Goal: Complete application form

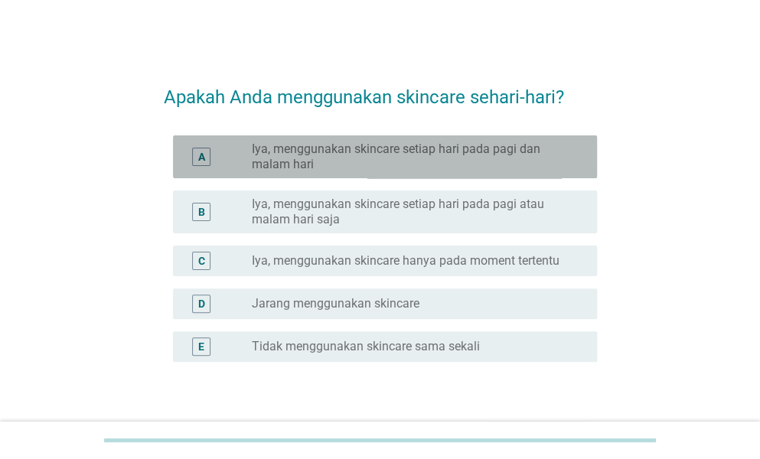
click at [351, 157] on label "Iya, menggunakan skincare setiap hari pada pagi dan malam hari" at bounding box center [412, 157] width 321 height 31
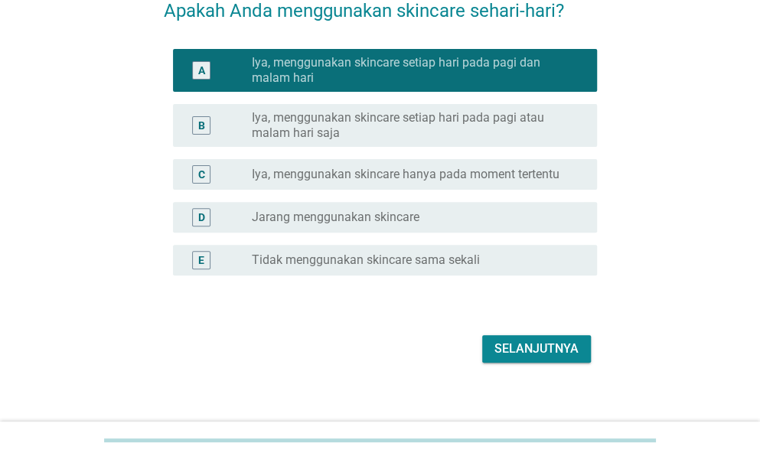
scroll to position [100, 0]
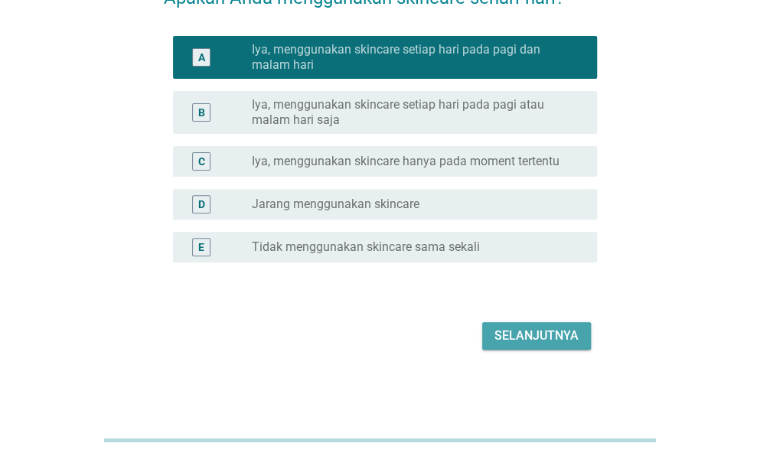
click at [506, 332] on div "Selanjutnya" at bounding box center [537, 336] width 84 height 18
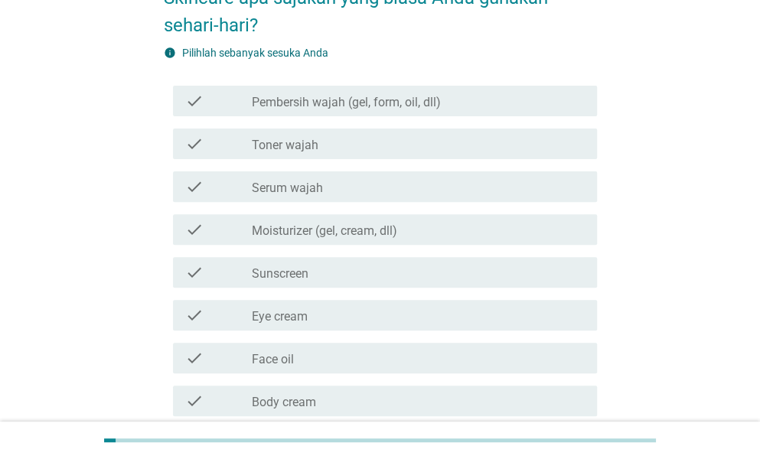
scroll to position [0, 0]
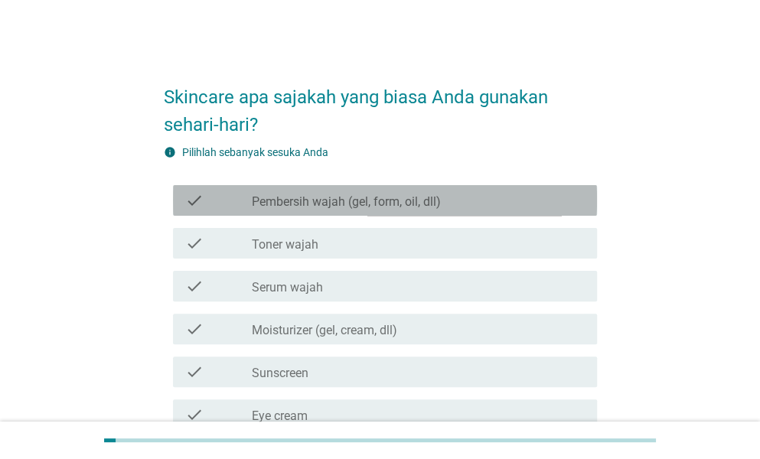
click at [403, 201] on label "Pembersih wajah (gel, form, oil, dll)" at bounding box center [346, 201] width 189 height 15
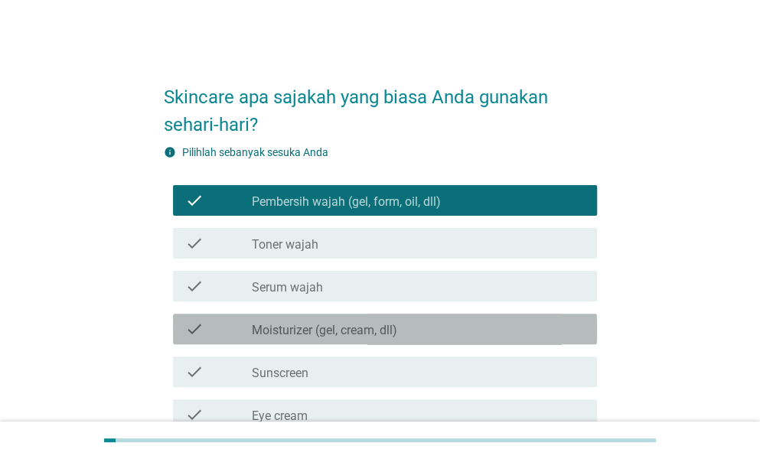
click at [341, 323] on label "Moisturizer (gel, cream, dll)" at bounding box center [324, 330] width 145 height 15
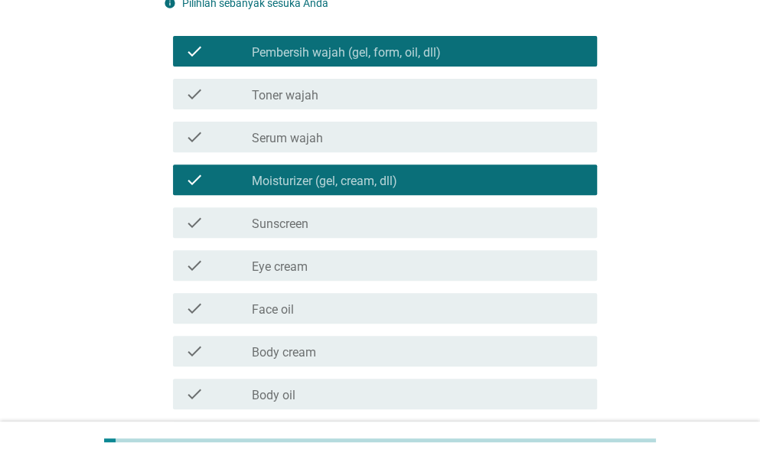
scroll to position [159, 0]
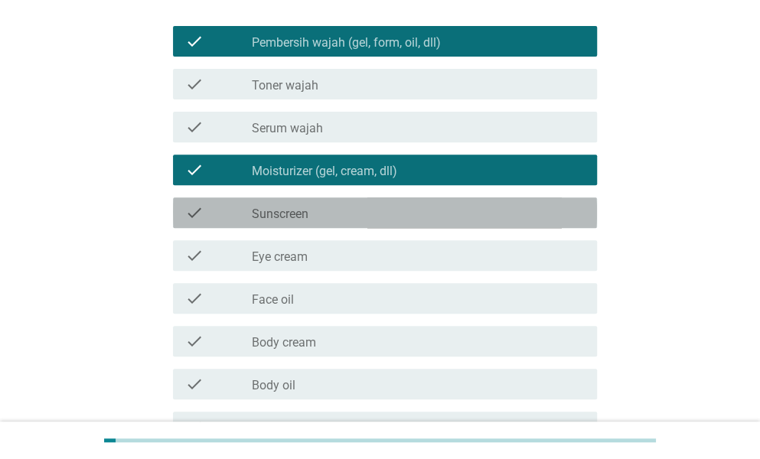
click at [325, 214] on div "check_box_outline_blank Sunscreen" at bounding box center [418, 213] width 333 height 18
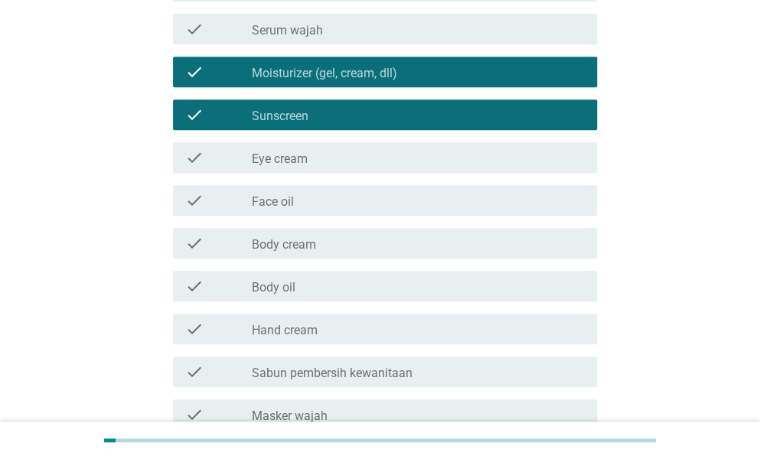
scroll to position [278, 0]
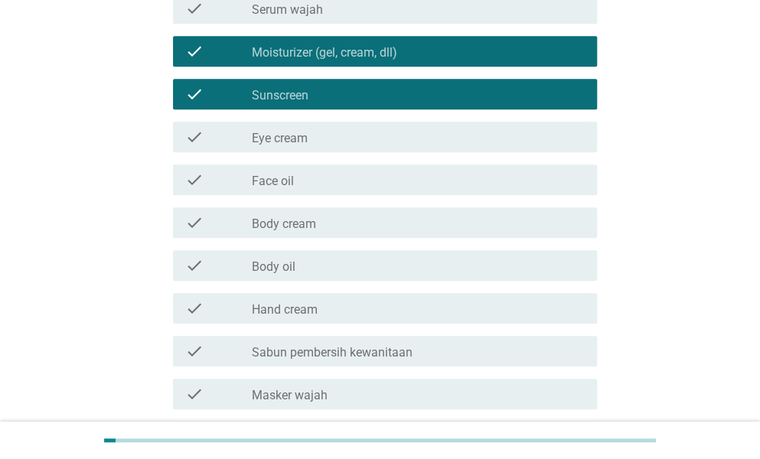
click at [322, 224] on div "check_box_outline_blank Body cream" at bounding box center [418, 223] width 333 height 18
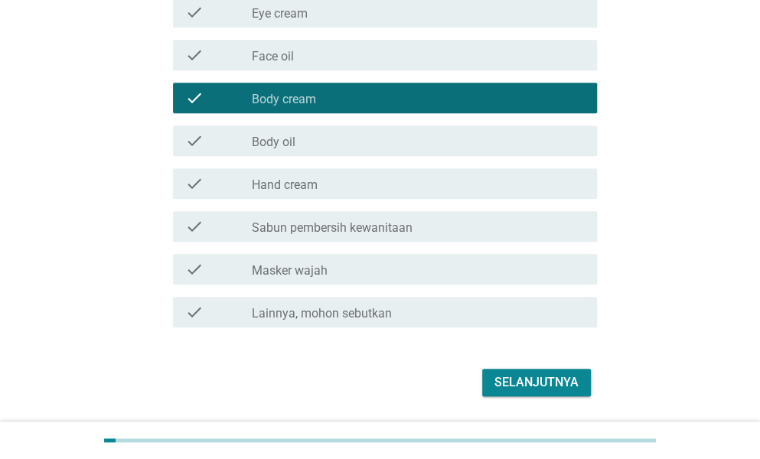
scroll to position [403, 0]
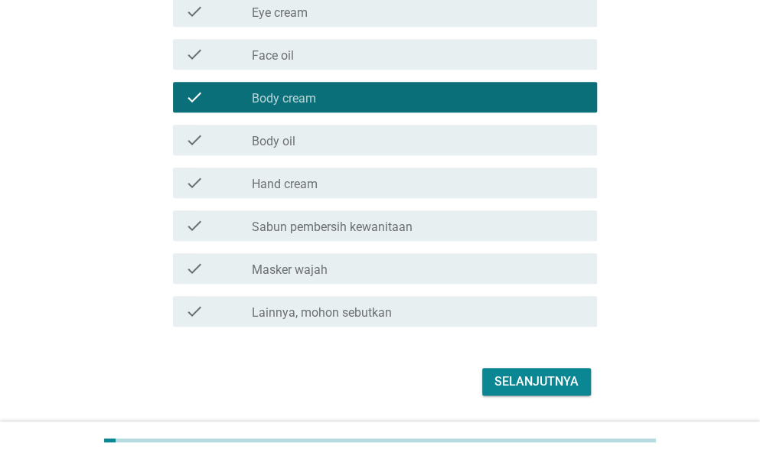
click at [322, 224] on label "Sabun pembersih kewanitaan" at bounding box center [332, 227] width 161 height 15
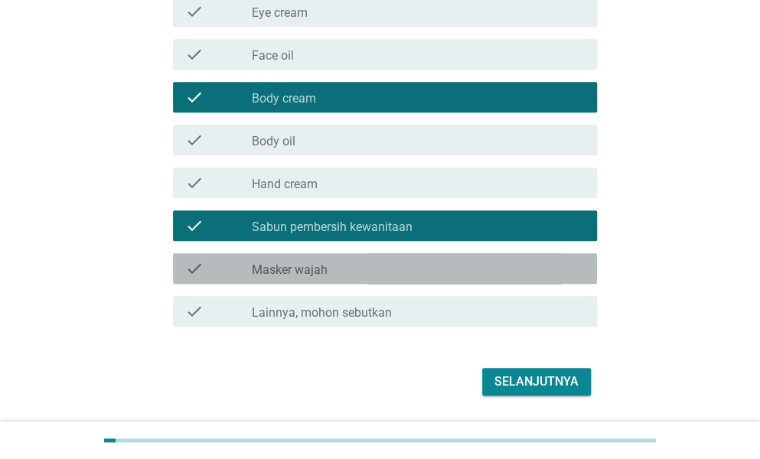
click at [380, 272] on div "check_box_outline_blank Masker wajah" at bounding box center [418, 269] width 333 height 18
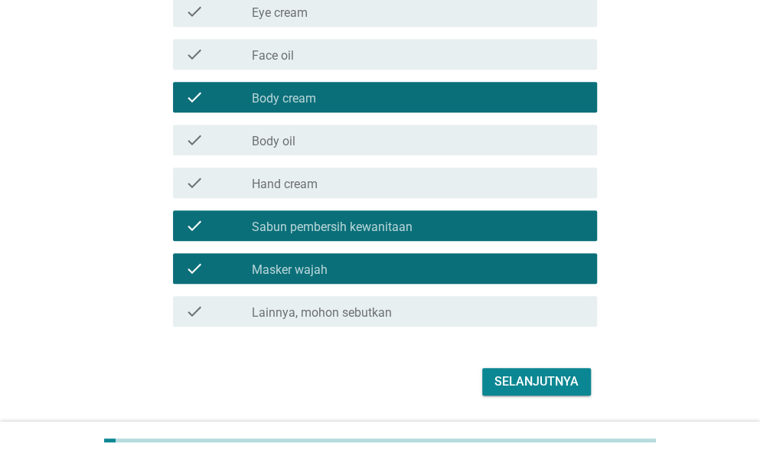
click at [495, 375] on div "Selanjutnya" at bounding box center [537, 382] width 84 height 18
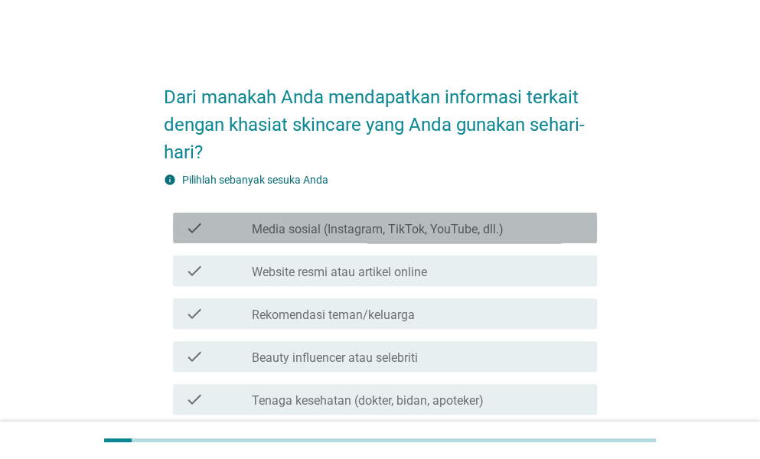
click at [383, 234] on label "Media sosial (Instagram, TikTok, YouTube, dll.)" at bounding box center [378, 229] width 252 height 15
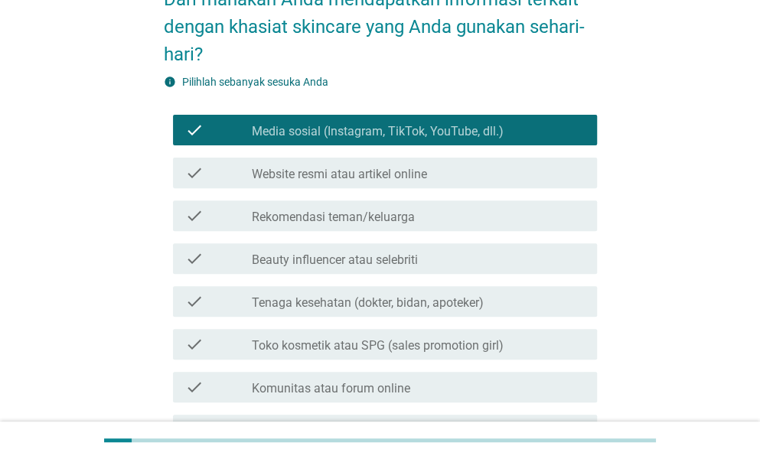
scroll to position [110, 0]
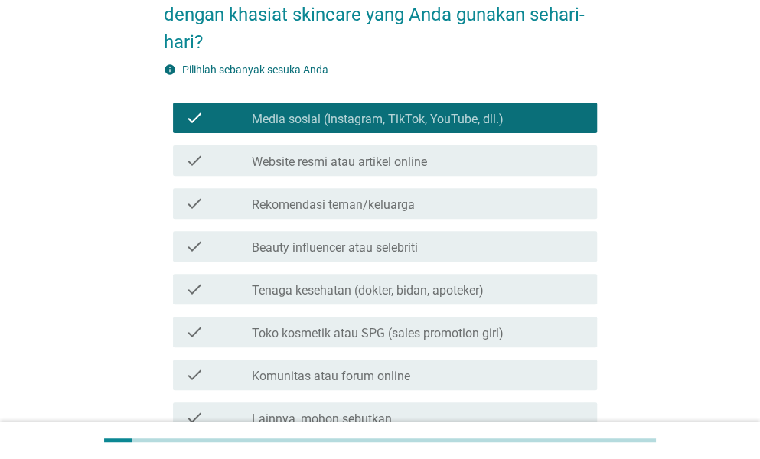
click at [372, 159] on label "Website resmi atau artikel online" at bounding box center [339, 162] width 175 height 15
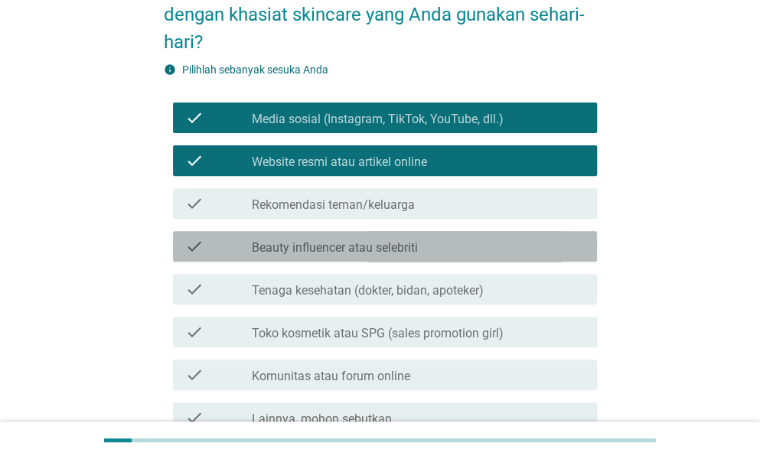
click at [367, 231] on div "check check_box_outline_blank Beauty influencer atau selebriti" at bounding box center [385, 246] width 424 height 31
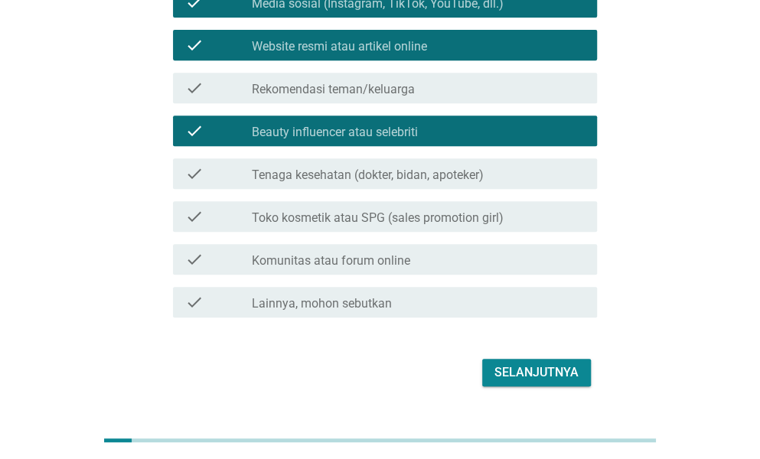
scroll to position [263, 0]
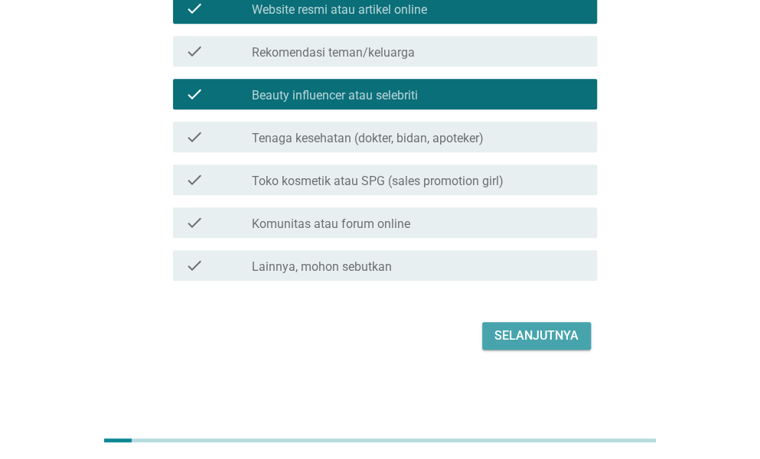
click at [498, 330] on div "Selanjutnya" at bounding box center [537, 336] width 84 height 18
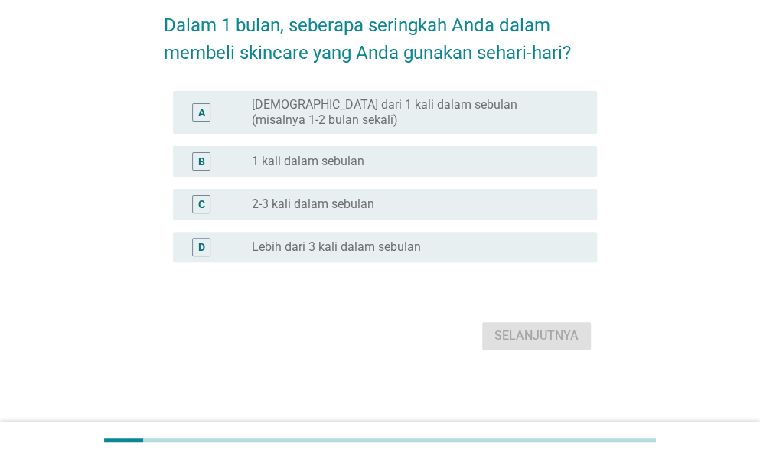
scroll to position [0, 0]
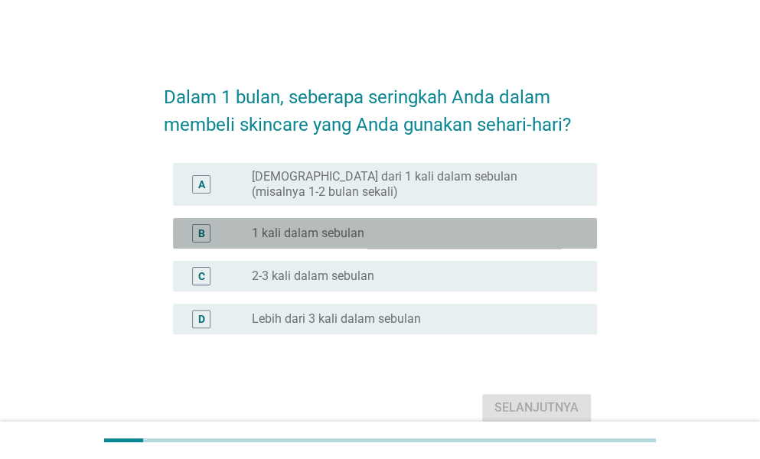
click at [409, 243] on div "B radio_button_unchecked 1 kali dalam sebulan" at bounding box center [385, 233] width 424 height 31
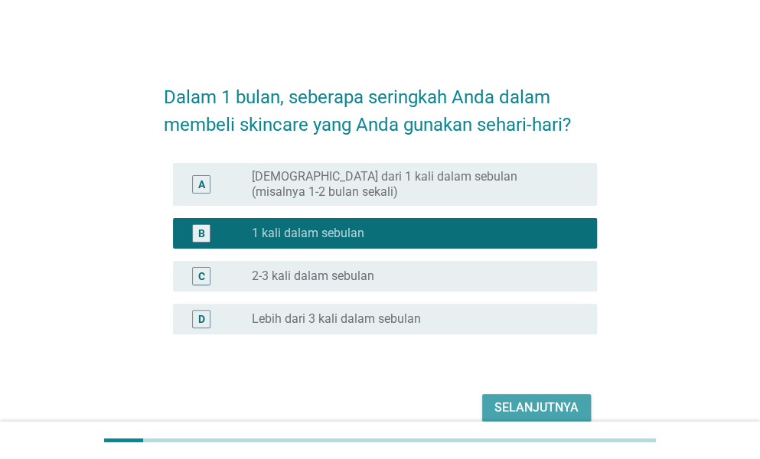
click at [493, 407] on button "Selanjutnya" at bounding box center [536, 408] width 109 height 28
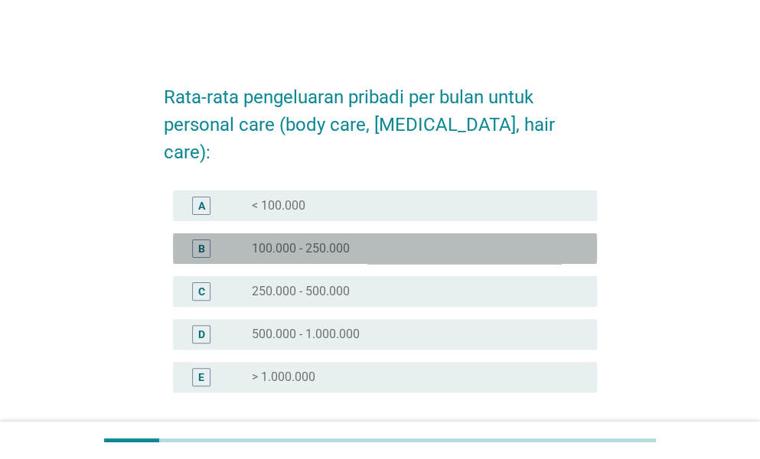
click at [386, 234] on div "B radio_button_unchecked 100.000 - 250.000" at bounding box center [385, 249] width 424 height 31
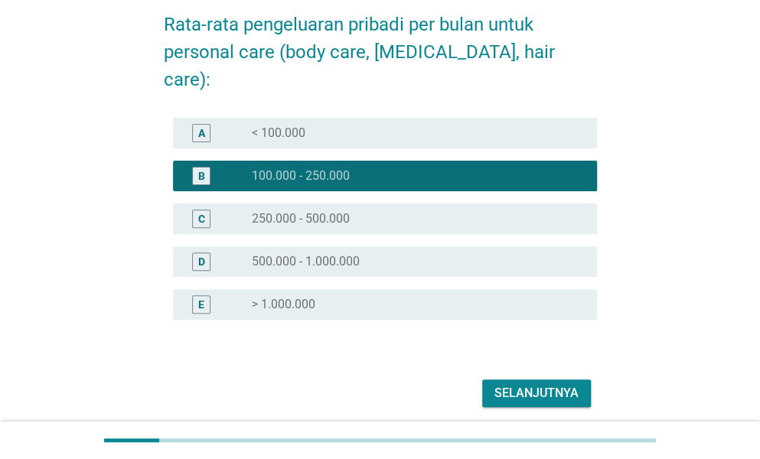
scroll to position [103, 0]
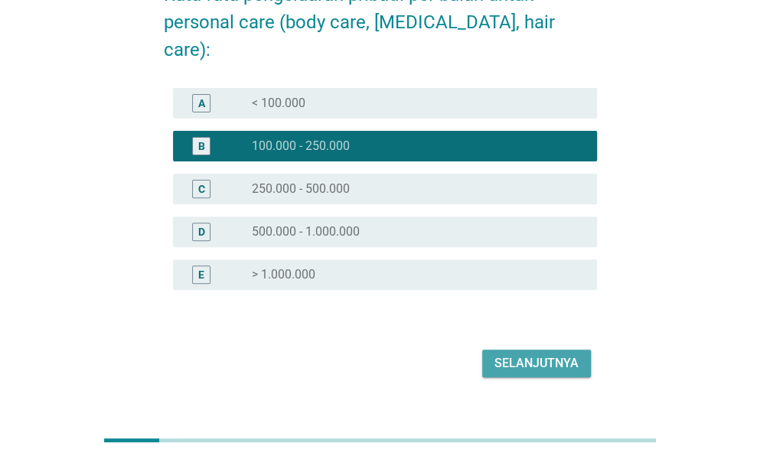
click at [509, 354] on div "Selanjutnya" at bounding box center [537, 363] width 84 height 18
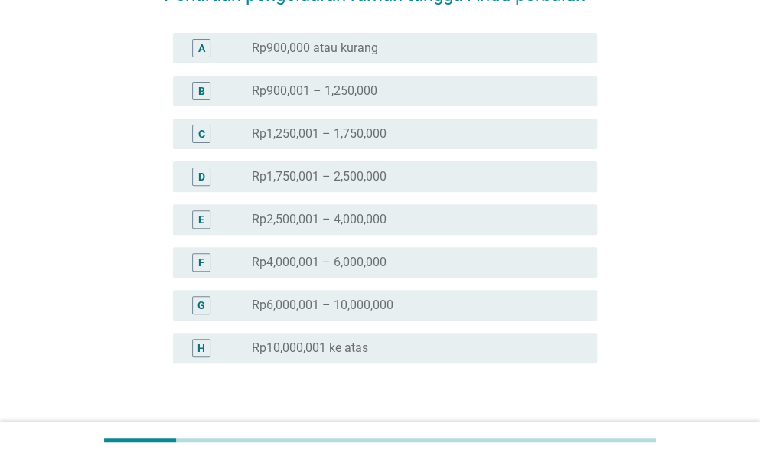
scroll to position [0, 0]
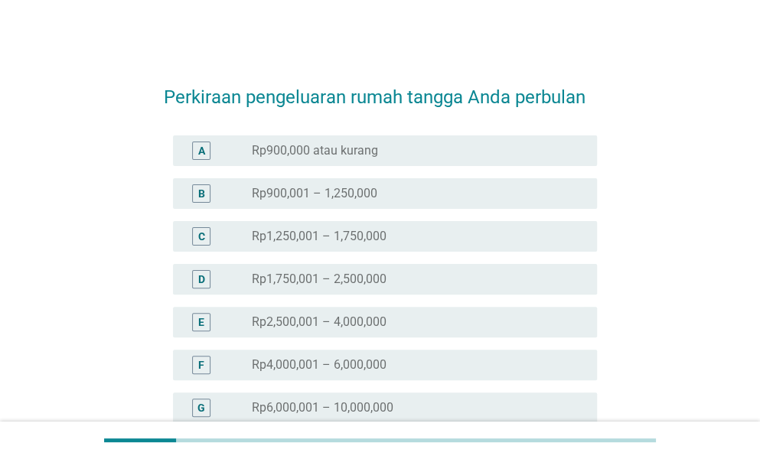
click at [374, 196] on label "Rp900,001 – 1,250,000" at bounding box center [315, 193] width 126 height 15
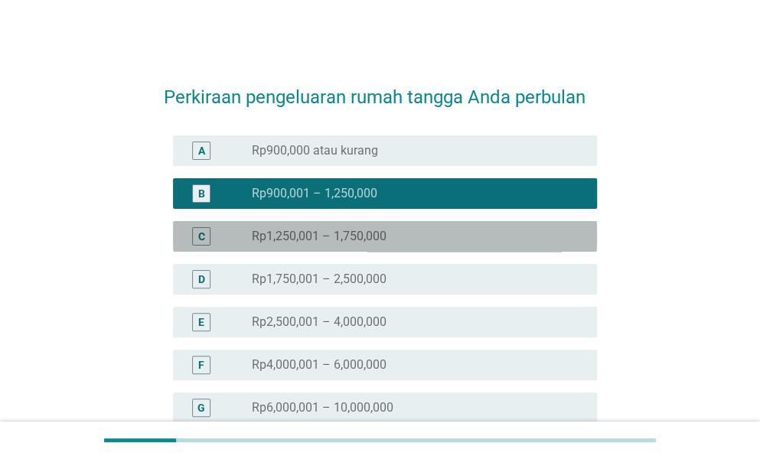
click at [374, 229] on label "Rp1,250,001 – 1,750,000" at bounding box center [319, 236] width 135 height 15
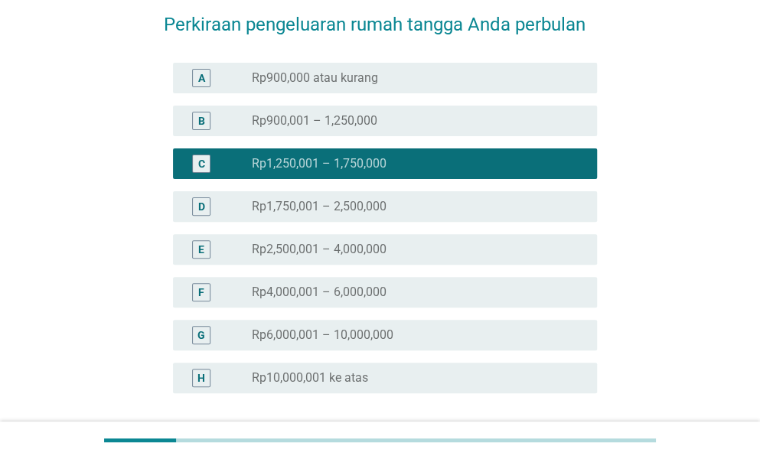
scroll to position [204, 0]
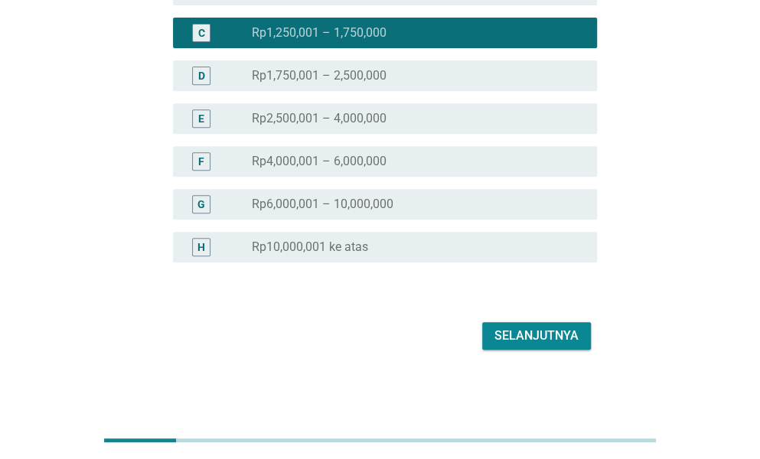
click at [488, 316] on form "Perkiraan pengeluaran rumah tangga Anda perbulan A radio_button_unchecked Rp900…" at bounding box center [380, 109] width 433 height 490
click at [493, 325] on button "Selanjutnya" at bounding box center [536, 336] width 109 height 28
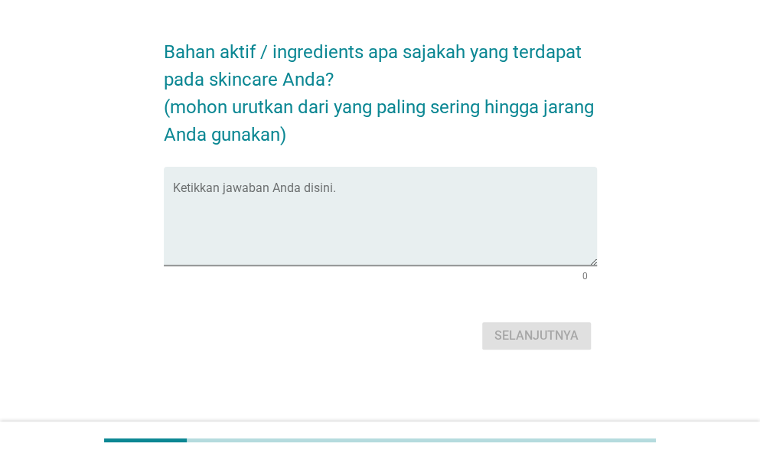
scroll to position [0, 0]
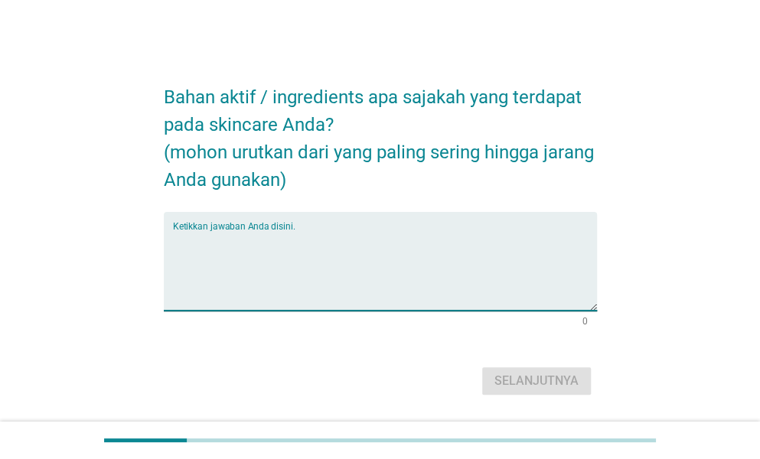
click at [397, 237] on textarea "Ketikkan jawaban Anda disini." at bounding box center [385, 270] width 424 height 80
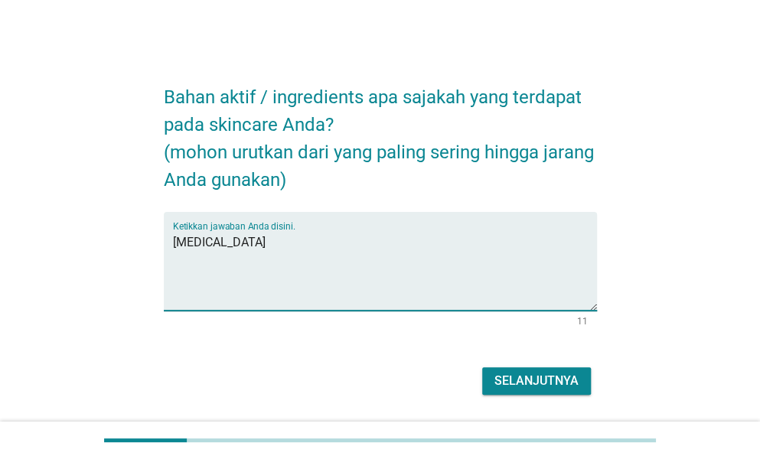
type textarea "[MEDICAL_DATA]"
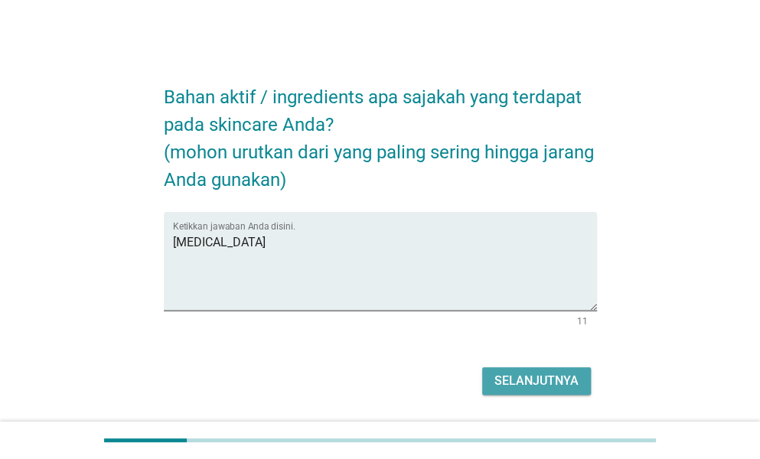
click at [498, 368] on button "Selanjutnya" at bounding box center [536, 381] width 109 height 28
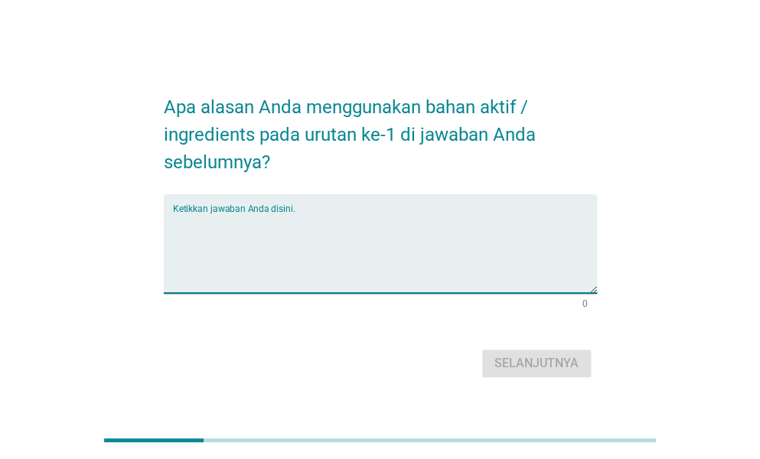
click at [377, 230] on textarea "Ketikkan jawaban Anda disini." at bounding box center [385, 253] width 424 height 80
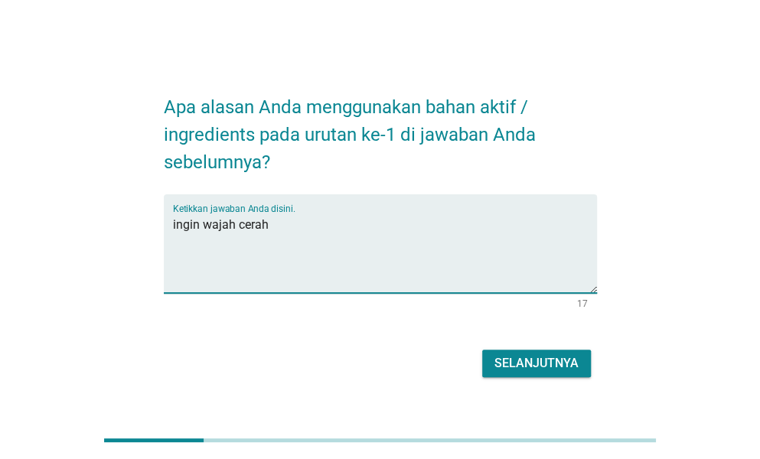
type textarea "ingin wajah cerah"
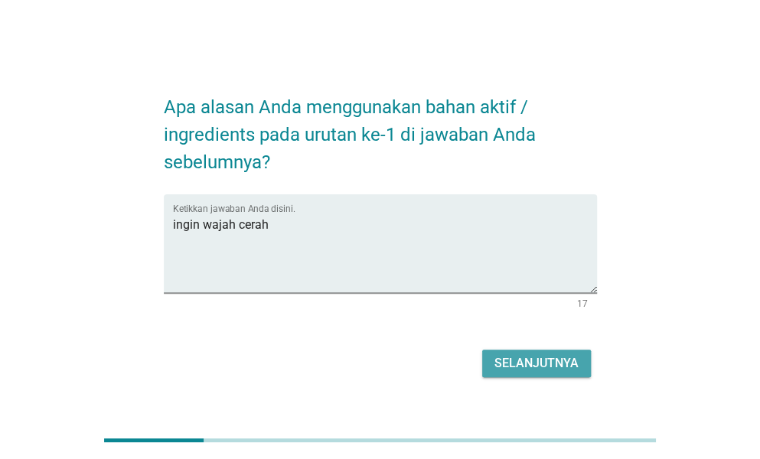
click at [507, 367] on div "Selanjutnya" at bounding box center [537, 363] width 84 height 18
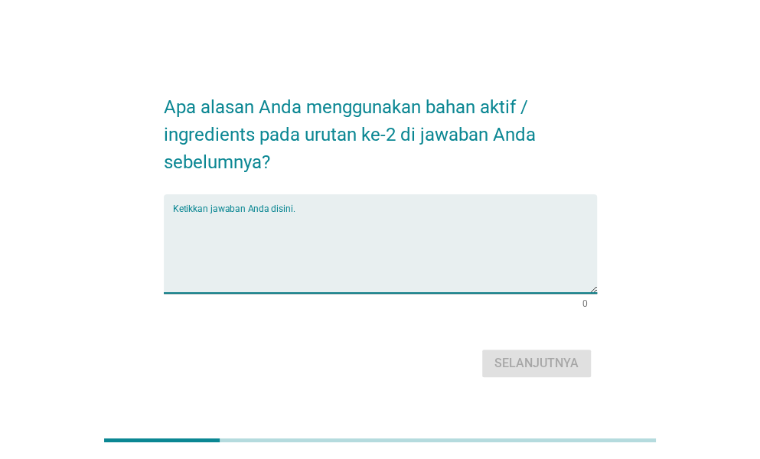
click at [323, 243] on textarea "Ketikkan jawaban Anda disini." at bounding box center [385, 253] width 424 height 80
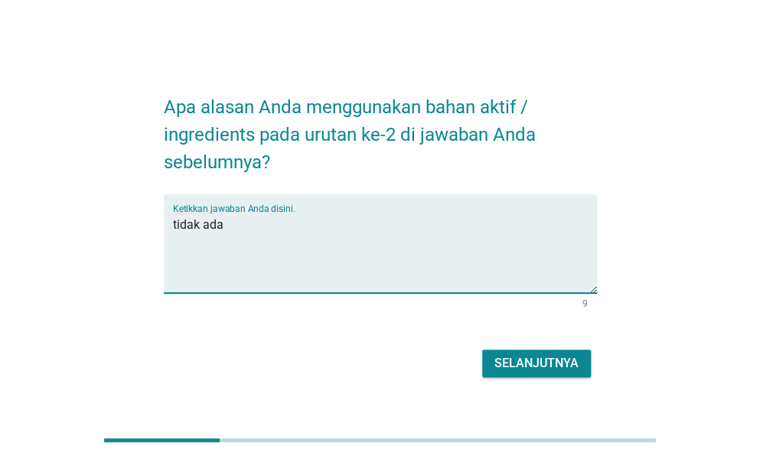
type textarea "tidak ada"
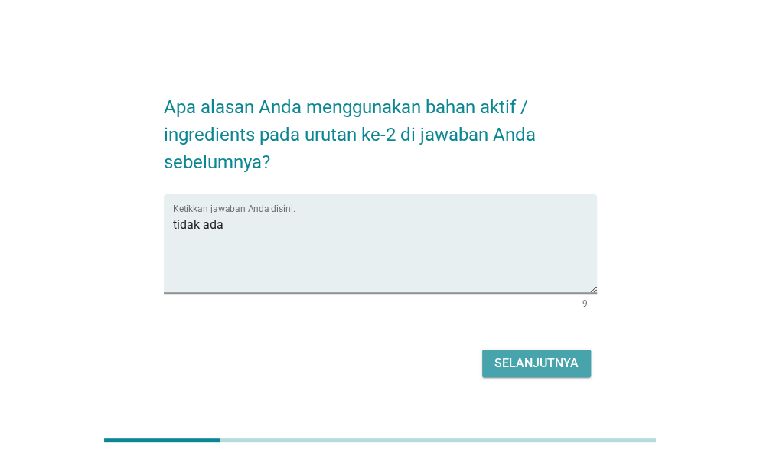
click at [513, 368] on div "Selanjutnya" at bounding box center [537, 363] width 84 height 18
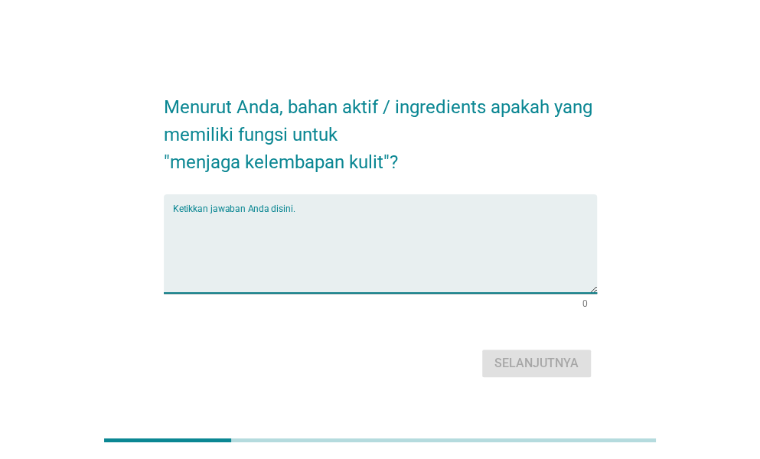
click at [318, 243] on textarea "Ketikkan jawaban Anda disini." at bounding box center [385, 253] width 424 height 80
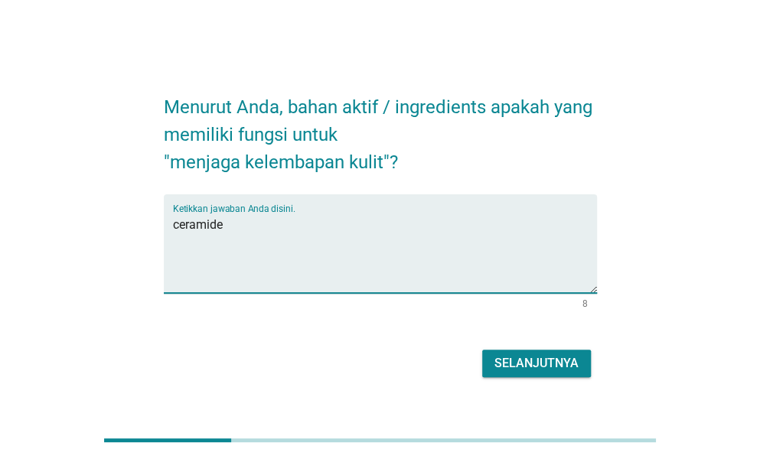
type textarea "ceramide"
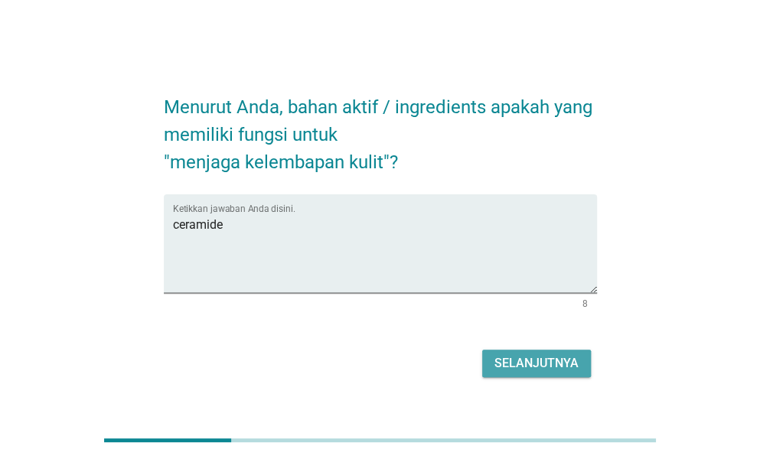
click at [493, 356] on button "Selanjutnya" at bounding box center [536, 364] width 109 height 28
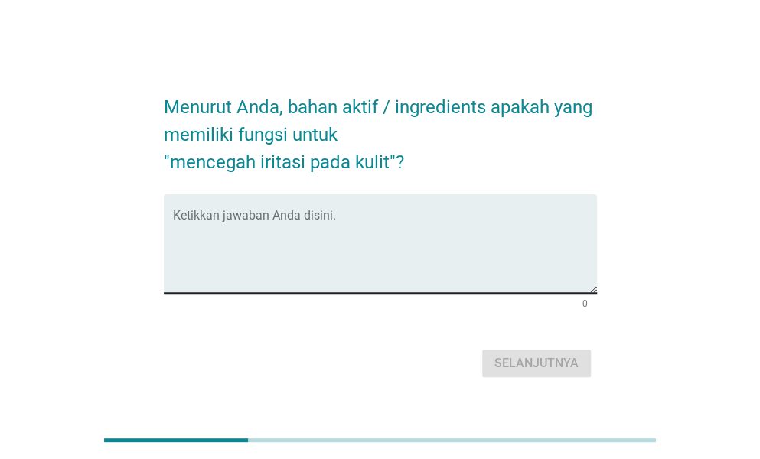
click at [345, 211] on div "Ketikkan jawaban Anda disini." at bounding box center [385, 243] width 424 height 99
type textarea "m"
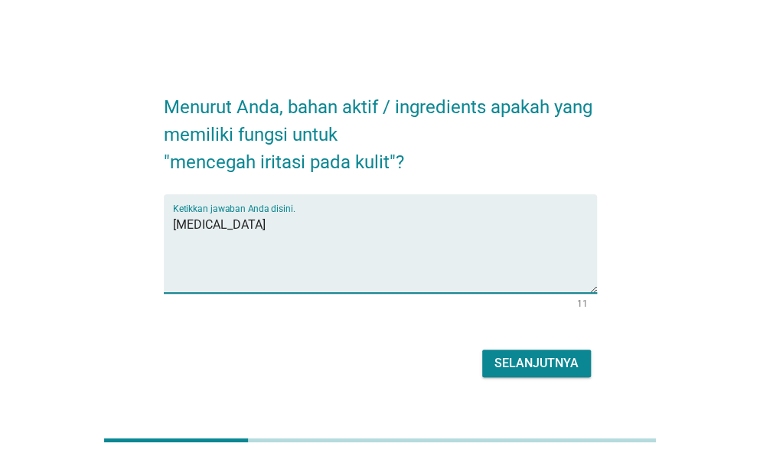
type textarea "[MEDICAL_DATA]"
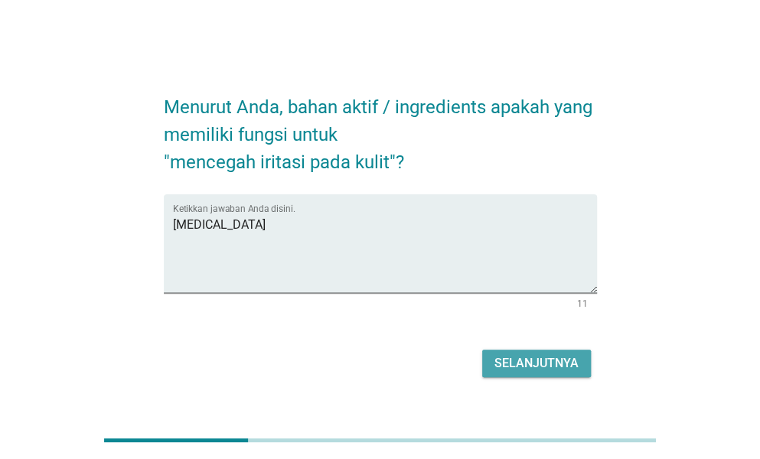
click at [495, 359] on div "Selanjutnya" at bounding box center [537, 363] width 84 height 18
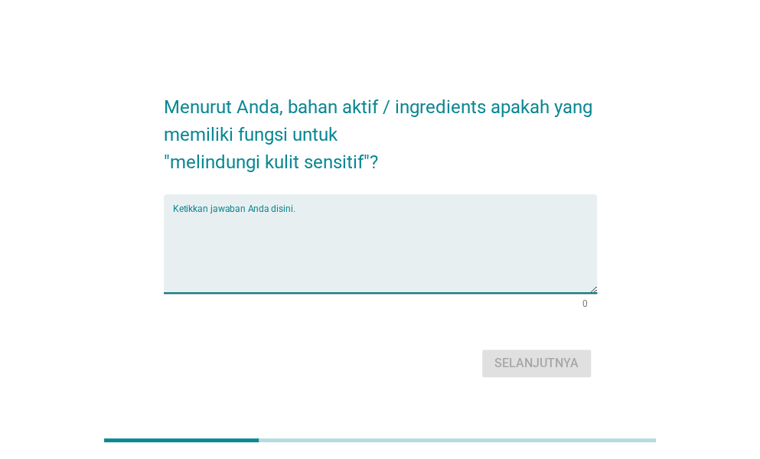
click at [374, 217] on textarea "Ketikkan jawaban Anda disini." at bounding box center [385, 253] width 424 height 80
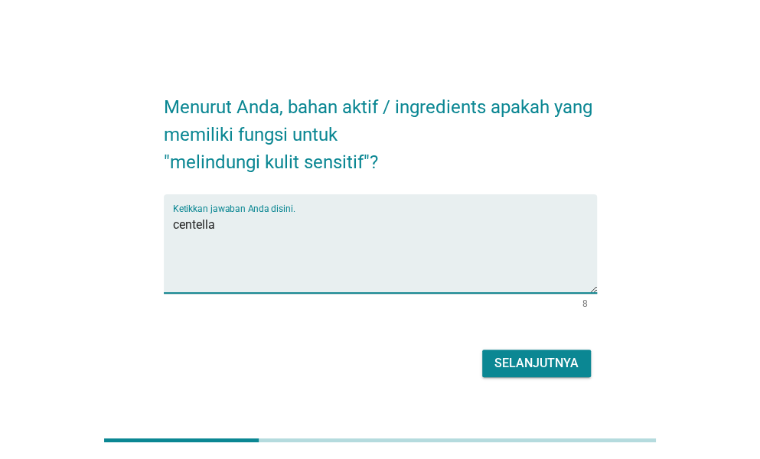
type textarea "centella"
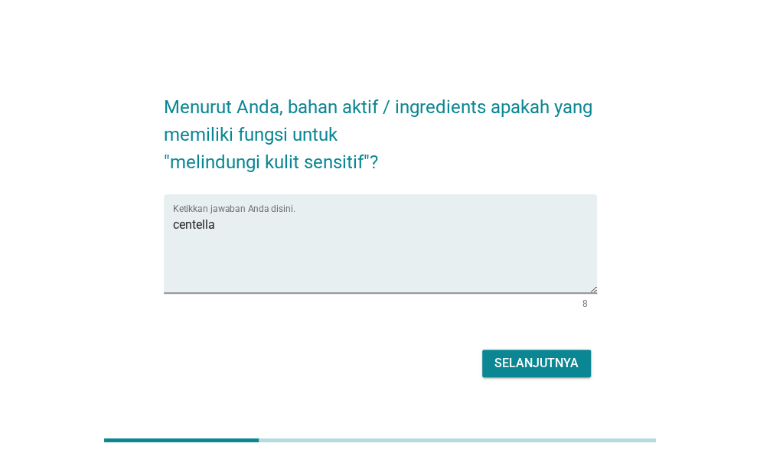
click at [502, 366] on div "Selanjutnya" at bounding box center [537, 363] width 84 height 18
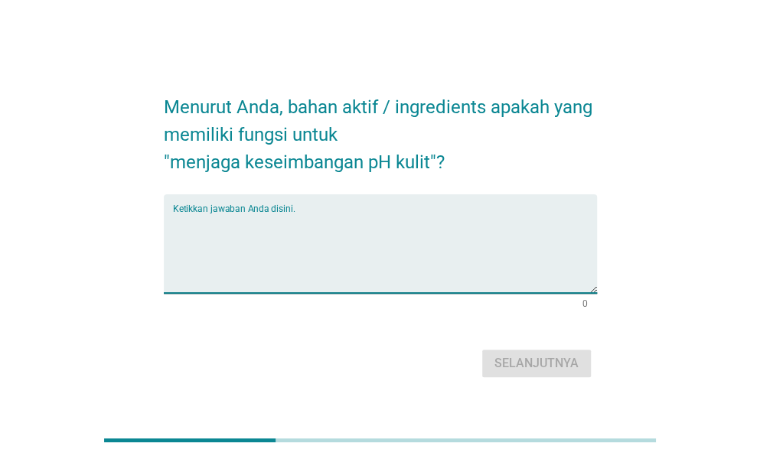
click at [390, 230] on textarea "Ketikkan jawaban Anda disini." at bounding box center [385, 253] width 424 height 80
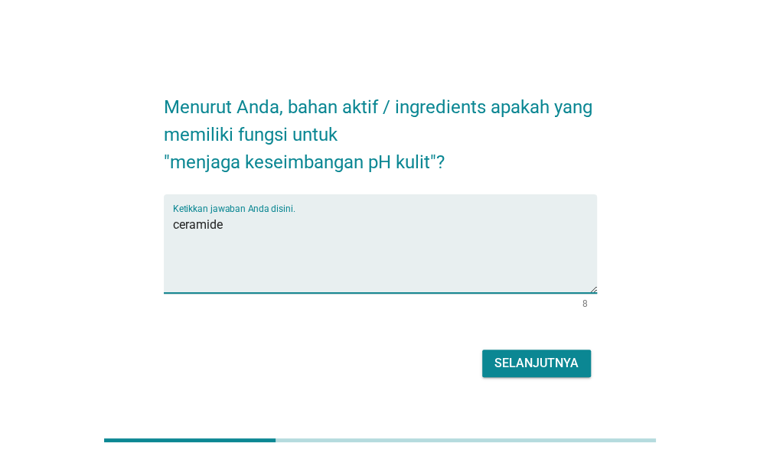
type textarea "ceramide"
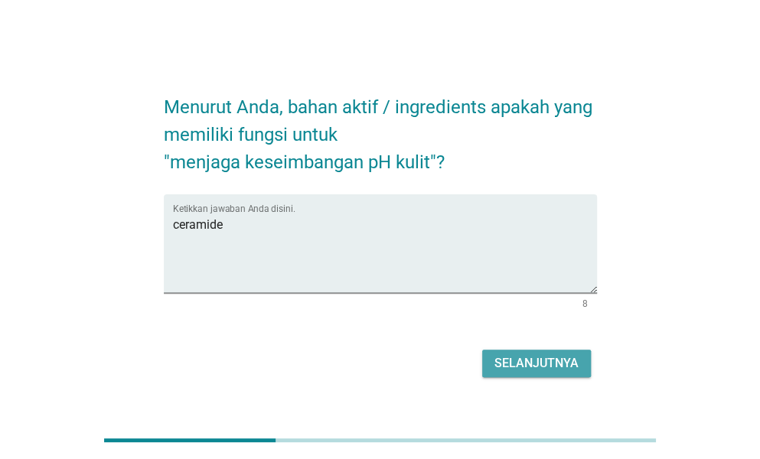
click at [550, 369] on div "Selanjutnya" at bounding box center [537, 363] width 84 height 18
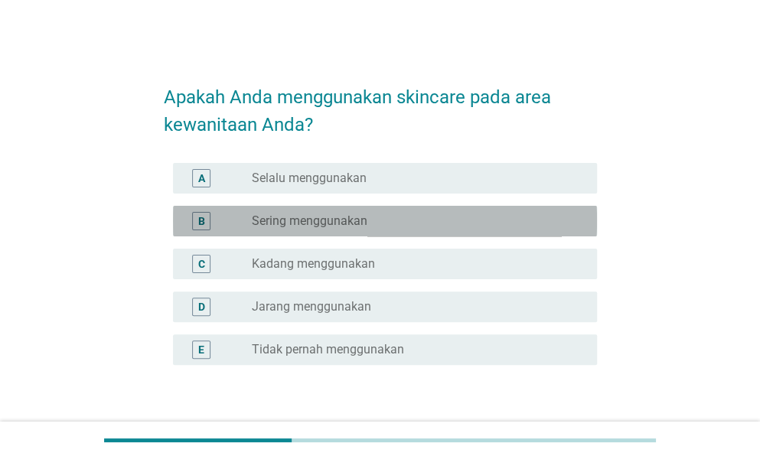
click at [355, 214] on label "Sering menggunakan" at bounding box center [310, 221] width 116 height 15
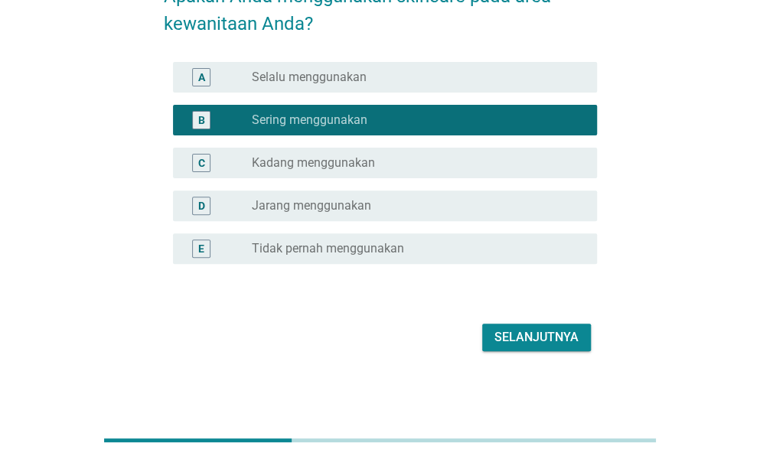
scroll to position [103, 0]
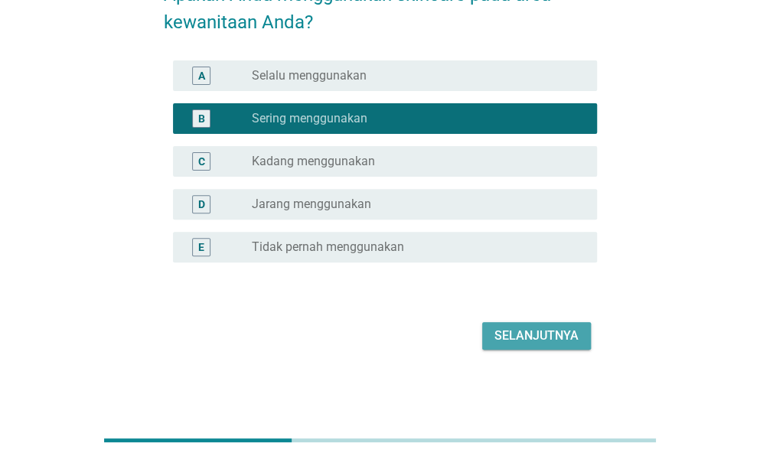
click at [524, 325] on button "Selanjutnya" at bounding box center [536, 336] width 109 height 28
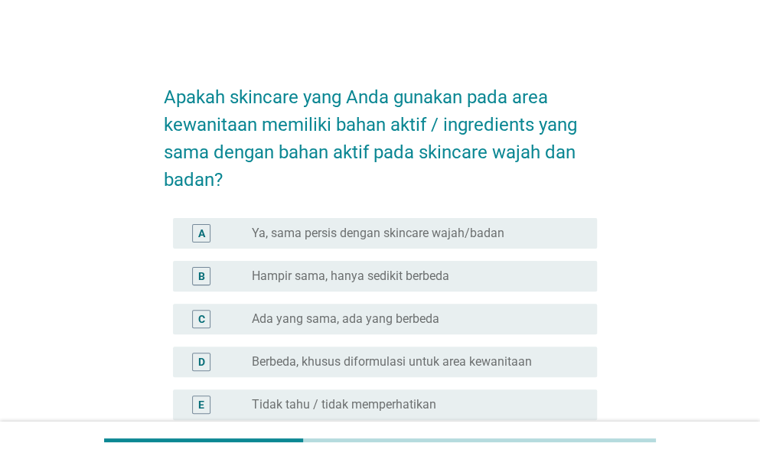
scroll to position [92, 0]
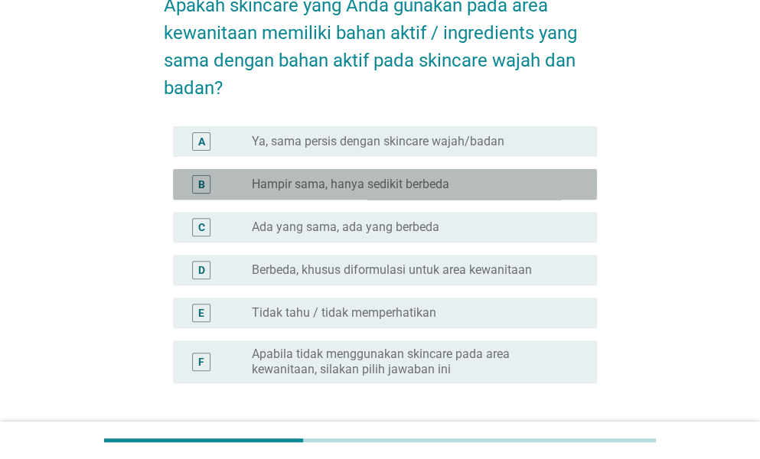
click at [438, 191] on label "Hampir sama, hanya sedikit berbeda" at bounding box center [351, 184] width 198 height 15
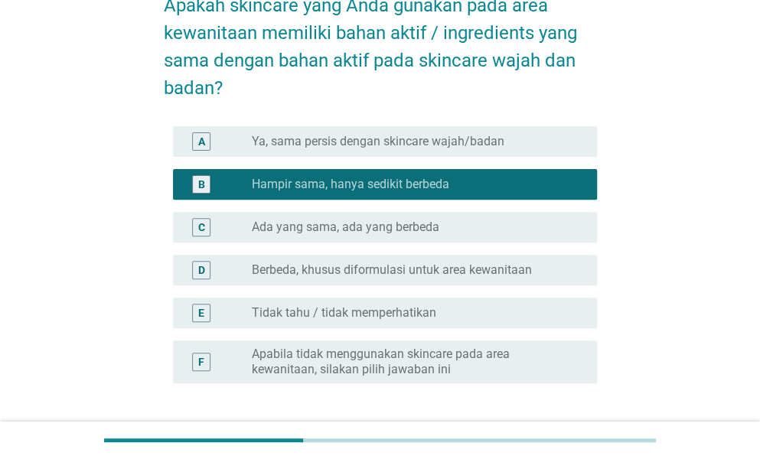
scroll to position [213, 0]
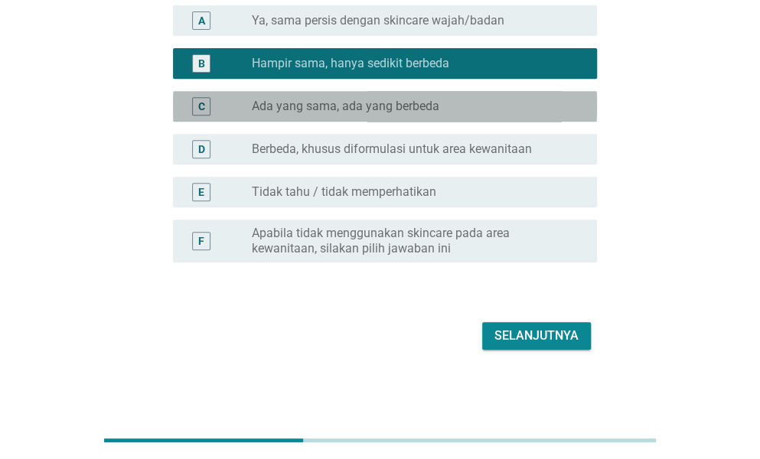
click at [425, 113] on label "Ada yang sama, ada yang berbeda" at bounding box center [346, 106] width 188 height 15
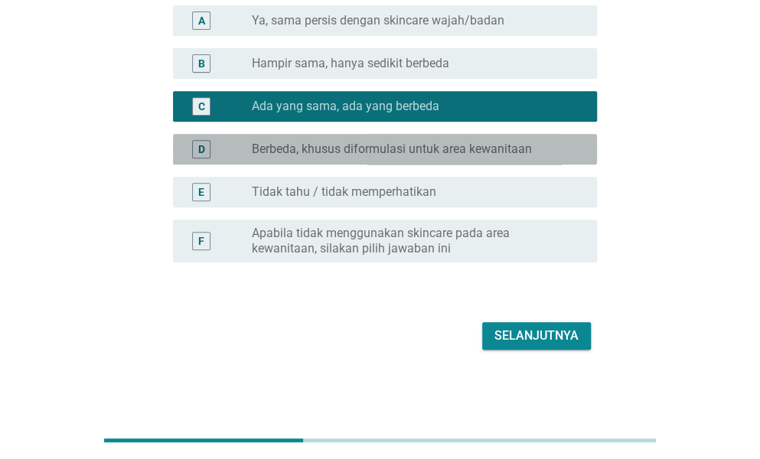
click at [433, 144] on label "Berbeda, khusus diformulasi untuk area kewanitaan" at bounding box center [392, 149] width 280 height 15
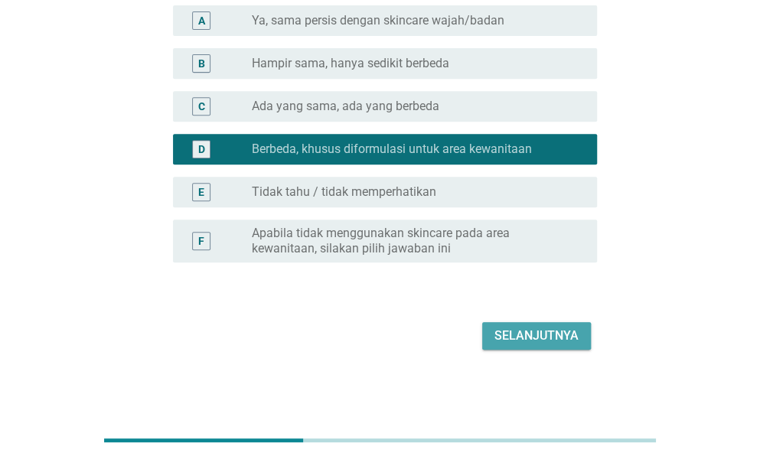
click at [544, 332] on div "Selanjutnya" at bounding box center [537, 336] width 84 height 18
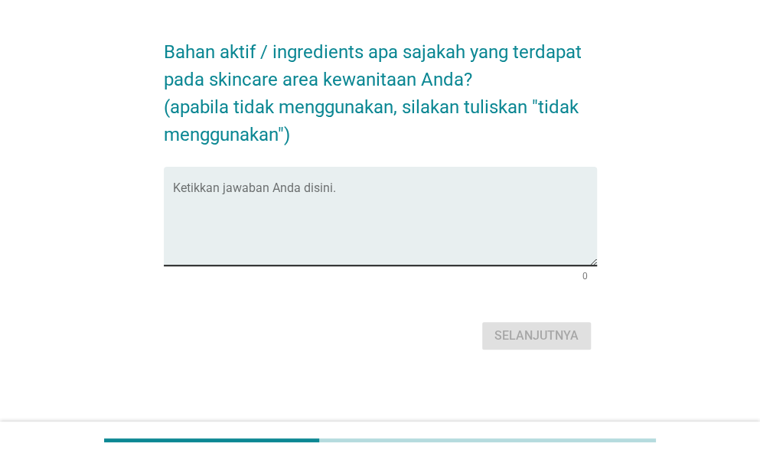
scroll to position [0, 0]
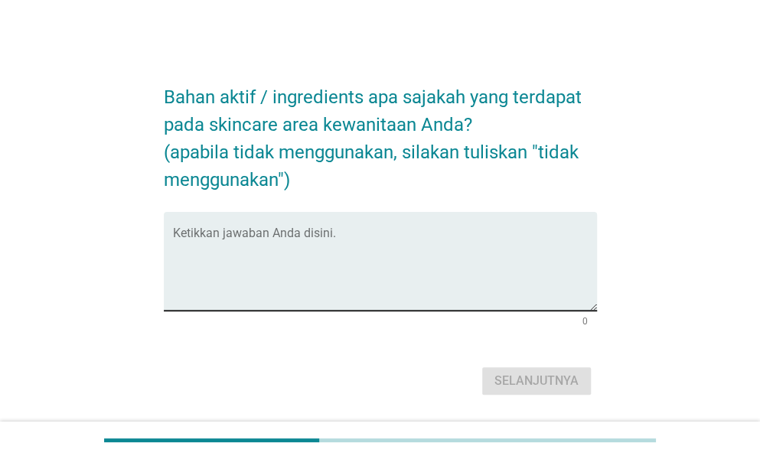
click at [344, 253] on textarea "Ketikkan jawaban Anda disini." at bounding box center [385, 270] width 424 height 80
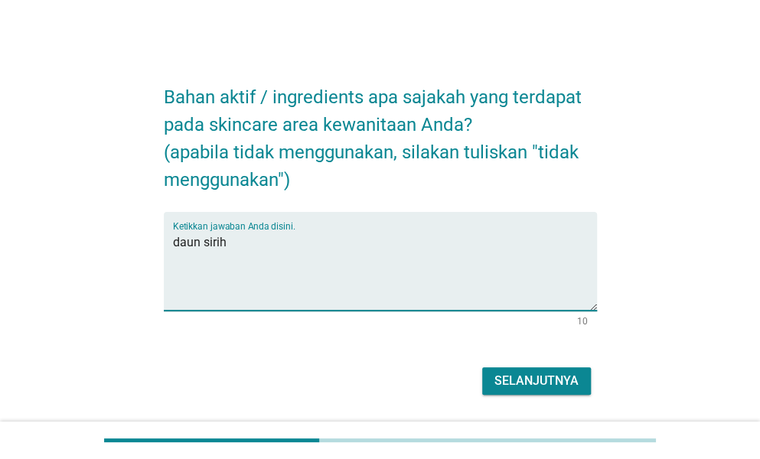
type textarea "daun sirih"
click at [507, 376] on div "Selanjutnya" at bounding box center [537, 381] width 84 height 18
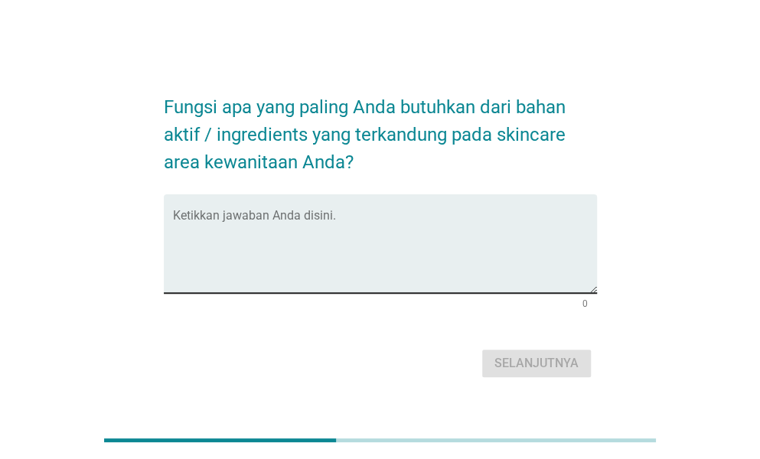
click at [271, 231] on textarea "Ketikkan jawaban Anda disini." at bounding box center [385, 253] width 424 height 80
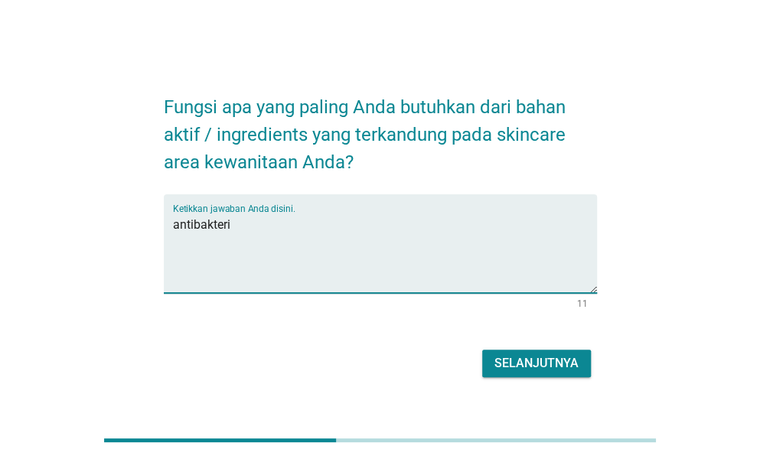
type textarea "antibakteri"
click at [512, 359] on div "Selanjutnya" at bounding box center [537, 363] width 84 height 18
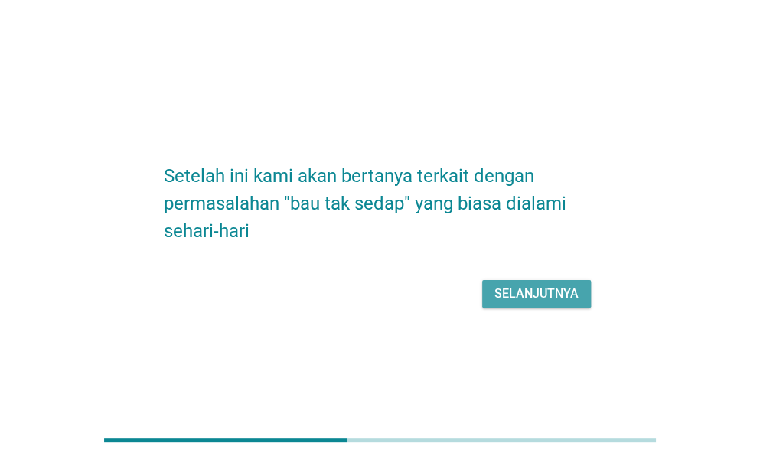
click at [545, 287] on div "Selanjutnya" at bounding box center [537, 294] width 84 height 18
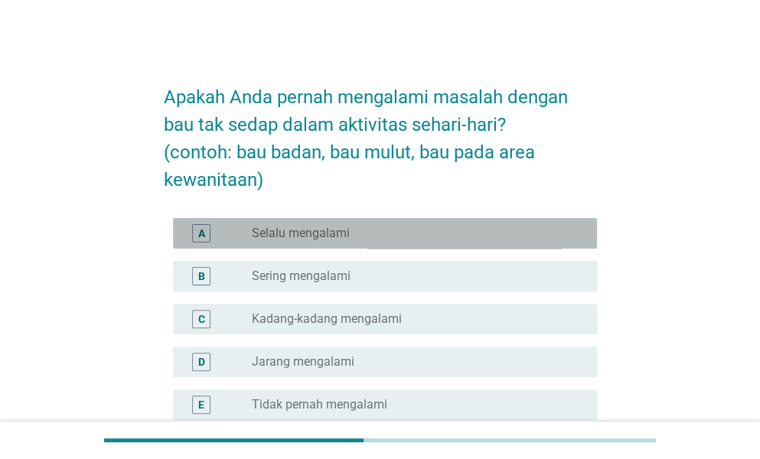
click at [405, 230] on div "radio_button_unchecked Selalu mengalami" at bounding box center [412, 233] width 321 height 15
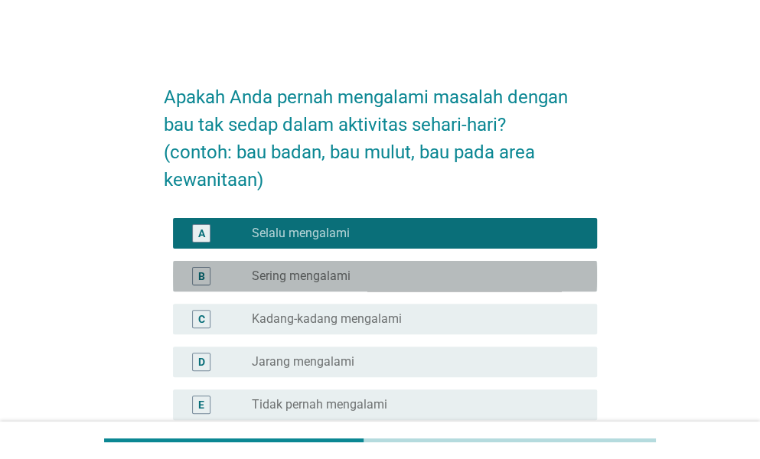
click at [400, 275] on div "radio_button_unchecked Sering mengalami" at bounding box center [412, 276] width 321 height 15
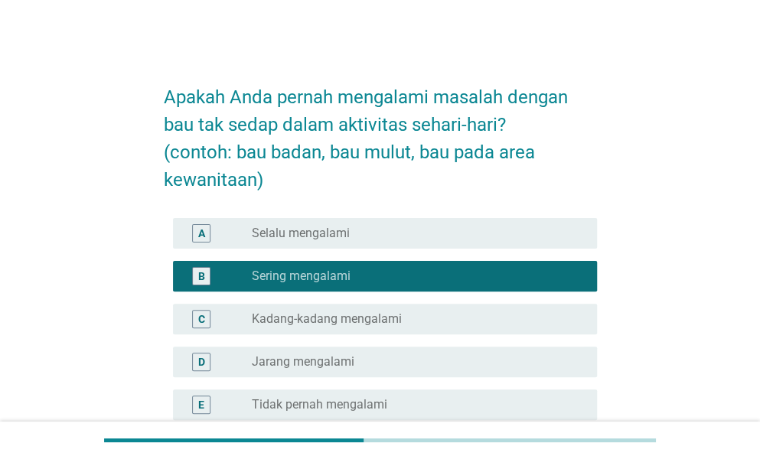
scroll to position [158, 0]
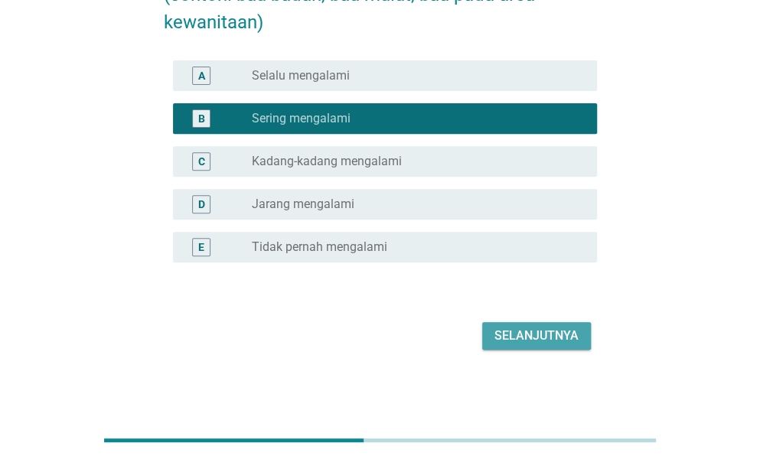
click at [511, 338] on div "Selanjutnya" at bounding box center [537, 336] width 84 height 18
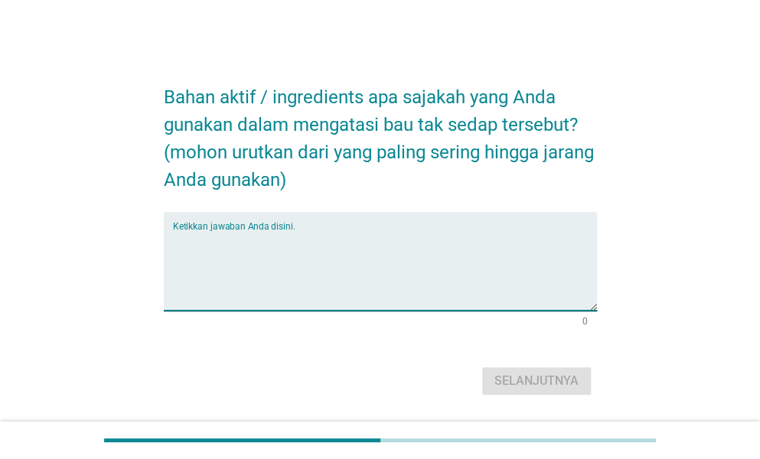
click at [354, 271] on textarea "Ketikkan jawaban Anda disini." at bounding box center [385, 270] width 424 height 80
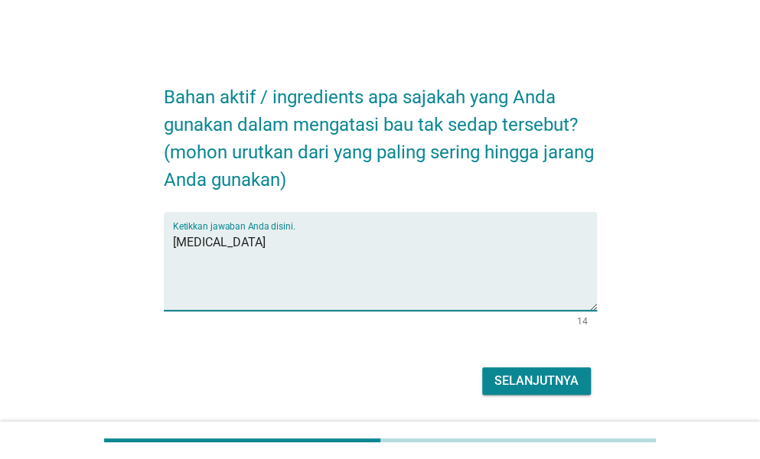
type textarea "[MEDICAL_DATA]"
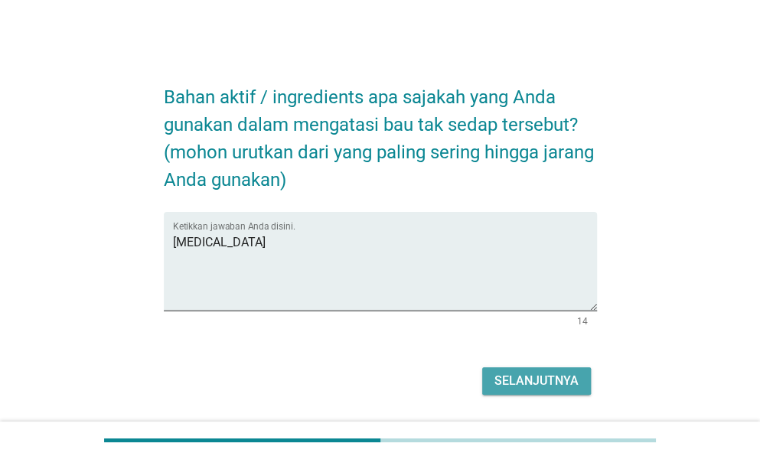
click at [536, 378] on div "Selanjutnya" at bounding box center [537, 381] width 84 height 18
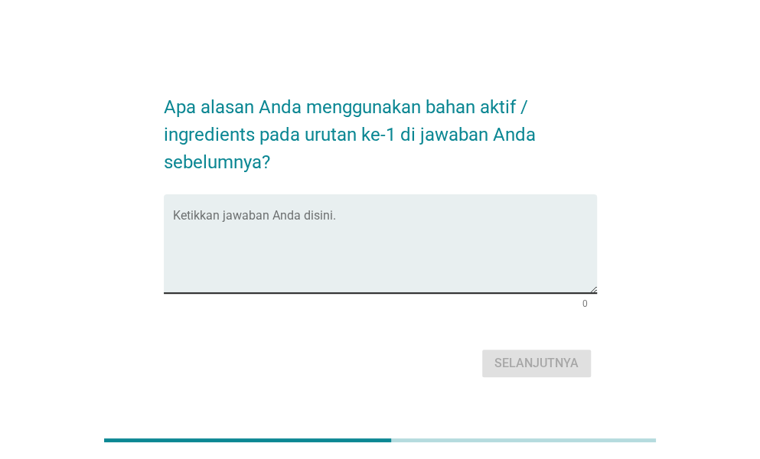
click at [310, 237] on textarea "Ketikkan jawaban Anda disini." at bounding box center [385, 253] width 424 height 80
click at [296, 232] on textarea "Ketikkan jawaban Anda disini." at bounding box center [385, 253] width 424 height 80
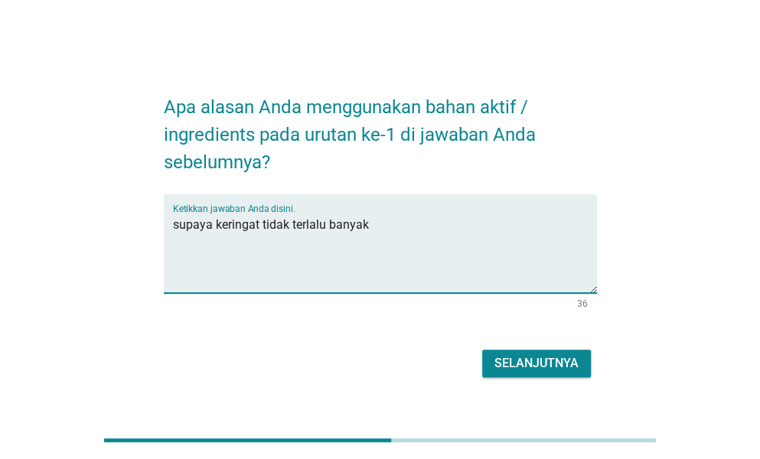
type textarea "supaya keringat tidak terlalu banyak"
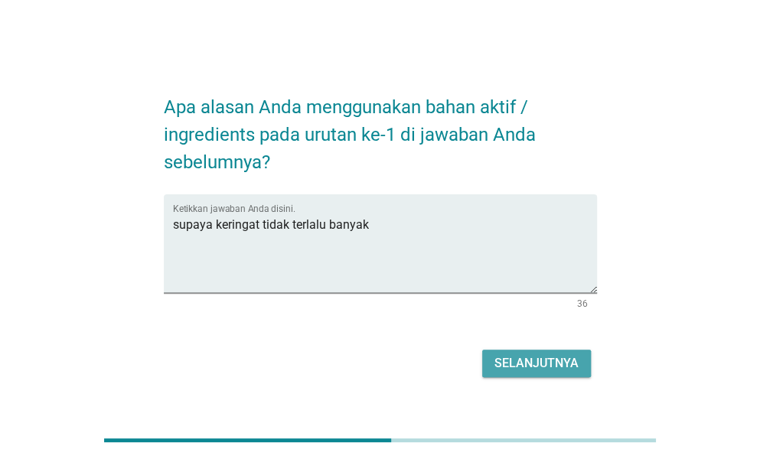
click at [544, 356] on div "Selanjutnya" at bounding box center [537, 363] width 84 height 18
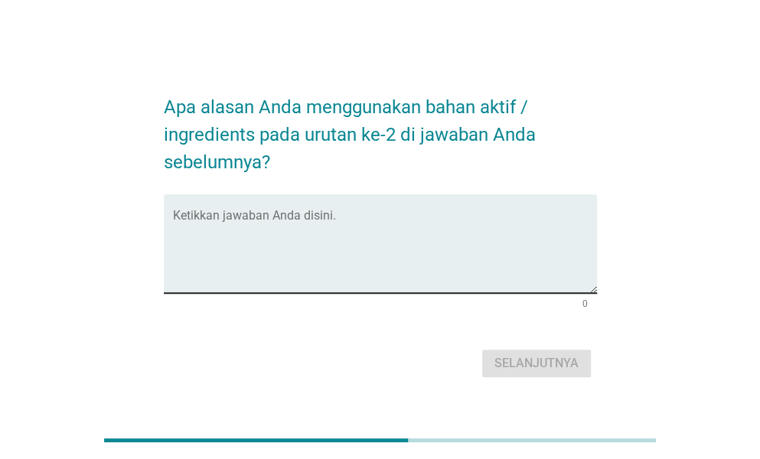
click at [292, 222] on textarea "Ketikkan jawaban Anda disini." at bounding box center [385, 253] width 424 height 80
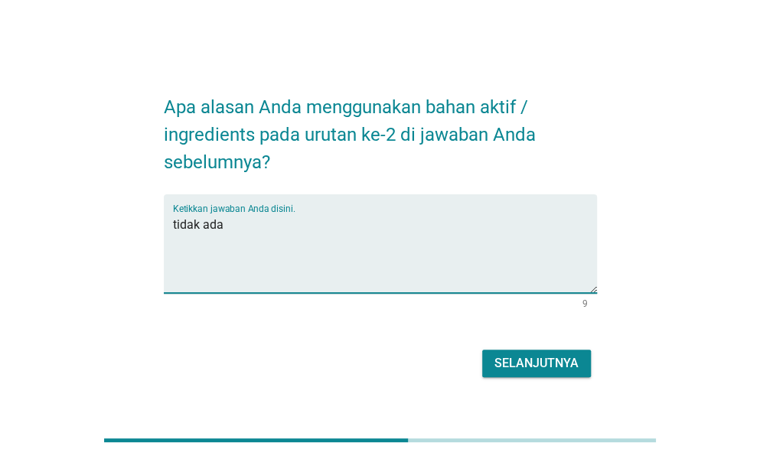
type textarea "tidak ada"
click at [490, 362] on button "Selanjutnya" at bounding box center [536, 364] width 109 height 28
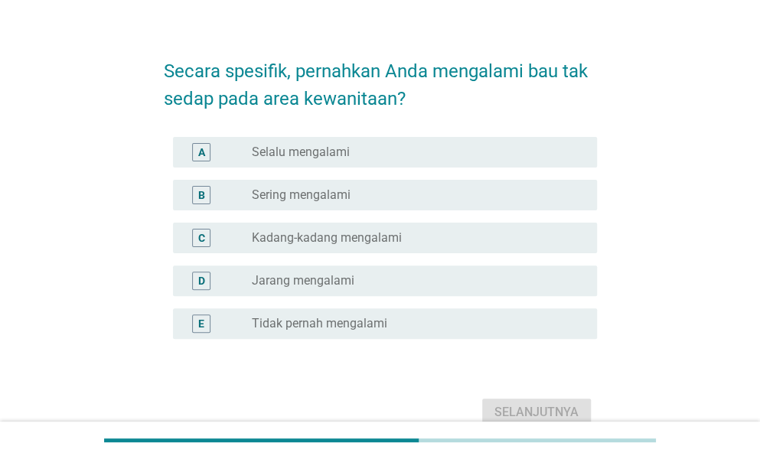
scroll to position [31, 0]
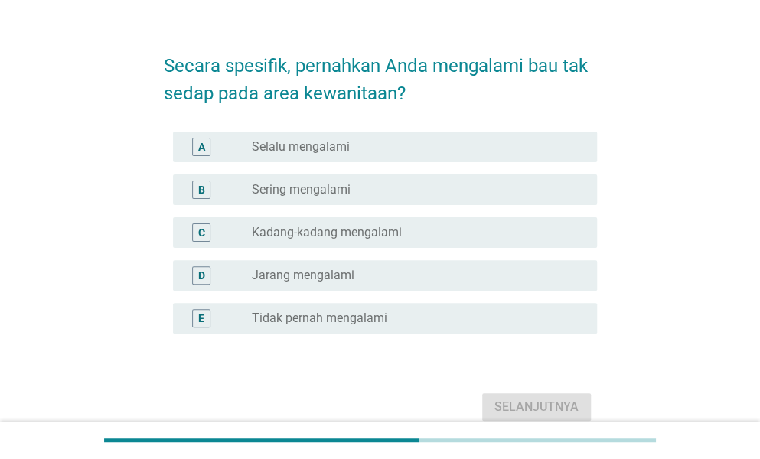
click at [332, 194] on label "Sering mengalami" at bounding box center [301, 189] width 99 height 15
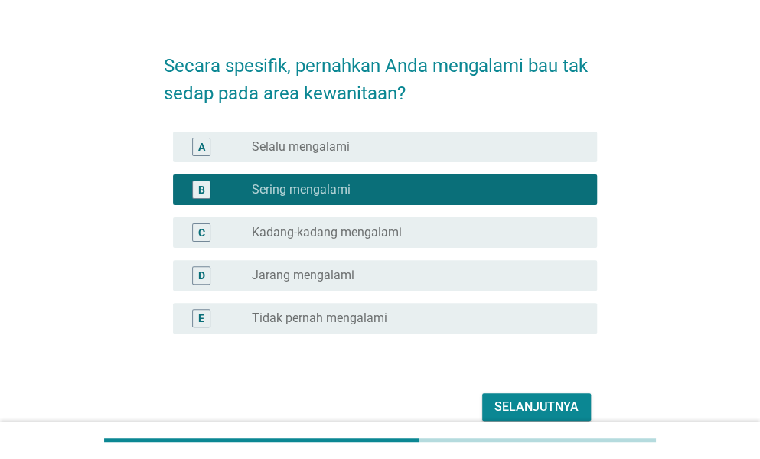
click at [520, 410] on div "Selanjutnya" at bounding box center [537, 407] width 84 height 18
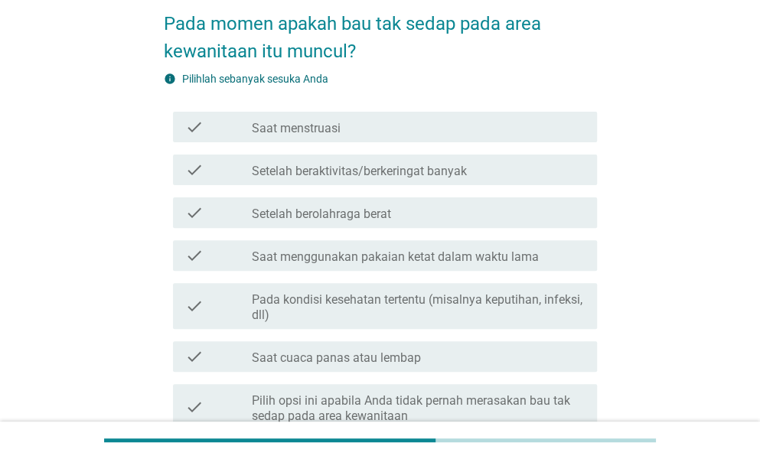
scroll to position [74, 0]
click at [354, 168] on label "Setelah beraktivitas/berkeringat banyak" at bounding box center [359, 170] width 215 height 15
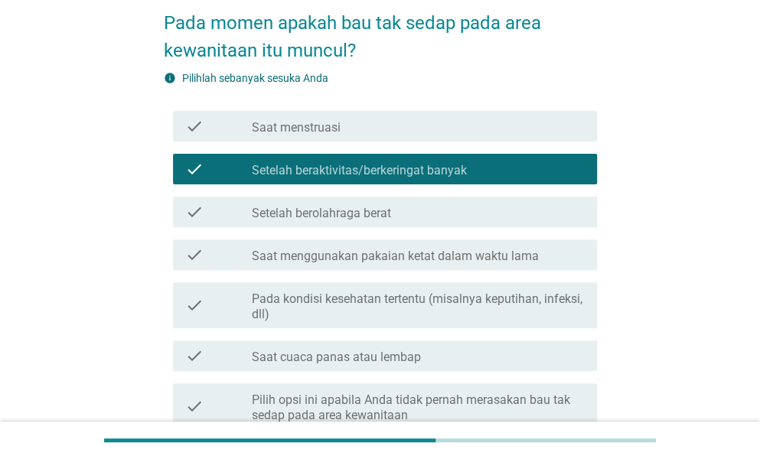
click at [345, 125] on div "check_box_outline_blank Saat menstruasi" at bounding box center [418, 126] width 333 height 18
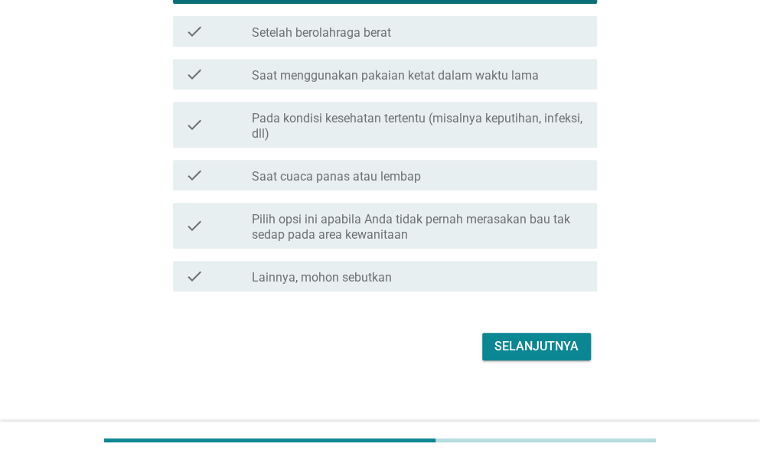
scroll to position [266, 0]
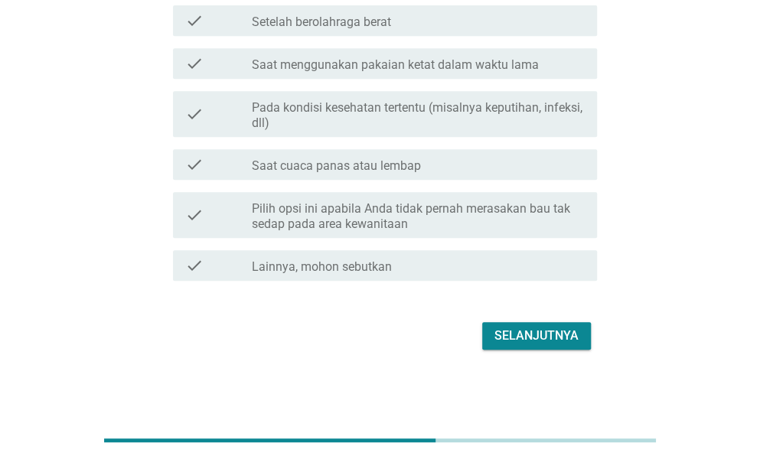
click at [518, 339] on div "Selanjutnya" at bounding box center [537, 336] width 84 height 18
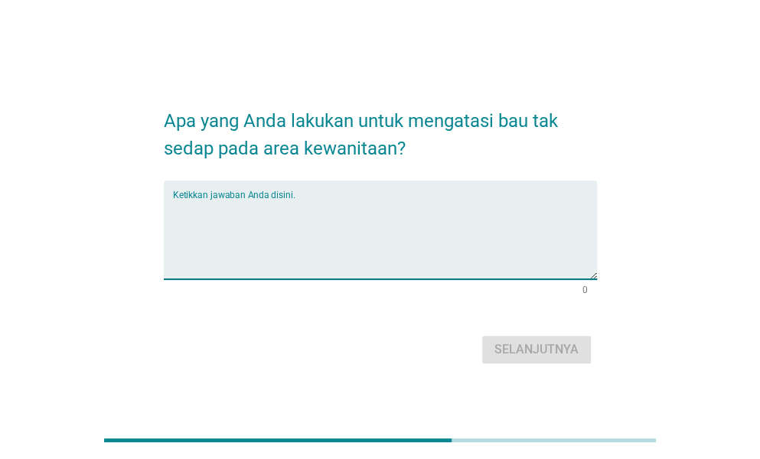
click at [325, 220] on textarea "Ketikkan jawaban Anda disini." at bounding box center [385, 239] width 424 height 80
click at [220, 216] on textarea "Ketikkan jawaban Anda disini." at bounding box center [385, 239] width 424 height 80
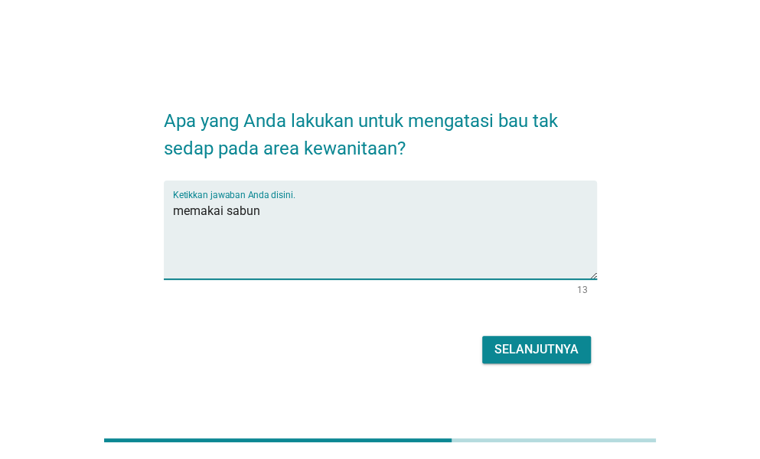
type textarea "memakai sabun"
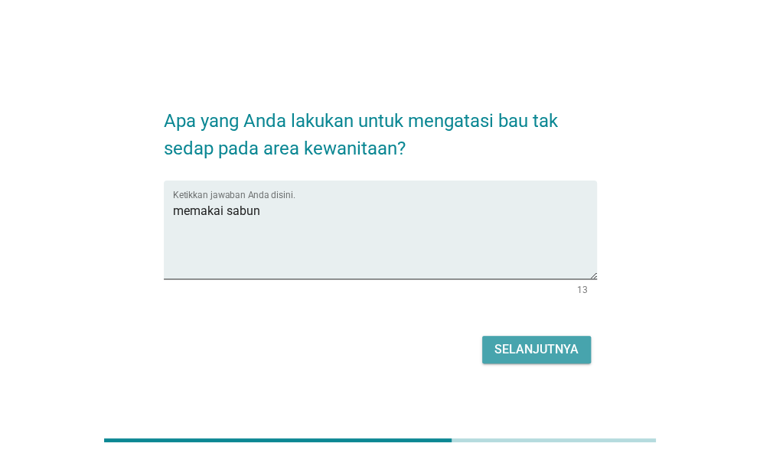
click at [556, 357] on div "Selanjutnya" at bounding box center [537, 350] width 84 height 18
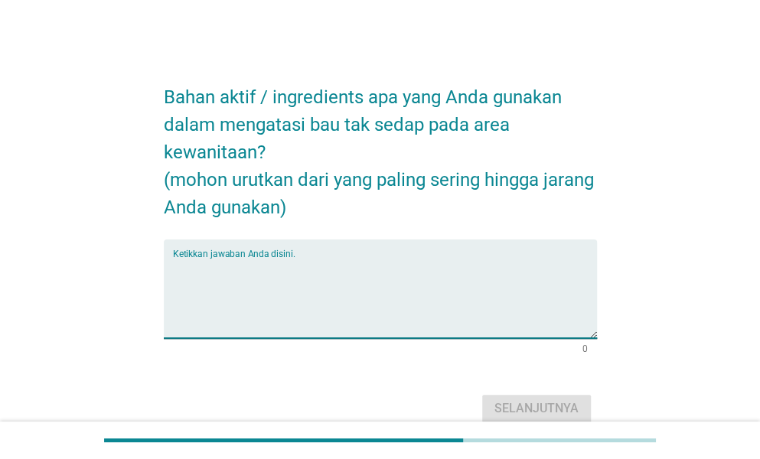
click at [307, 263] on textarea "Ketikkan jawaban Anda disini." at bounding box center [385, 298] width 424 height 80
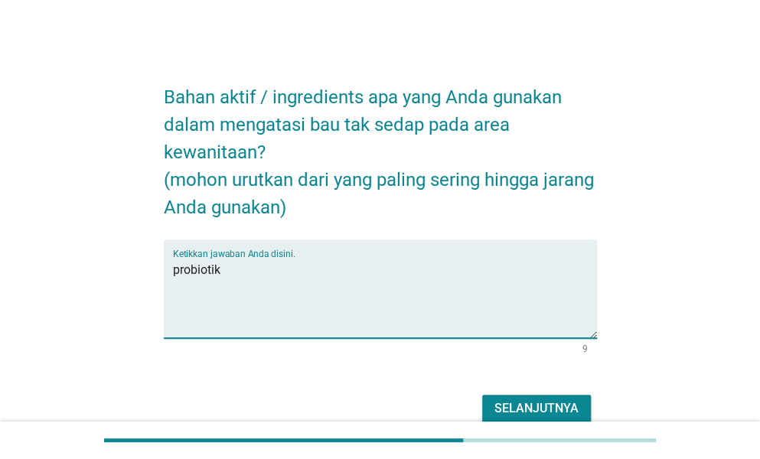
type textarea "probiotik"
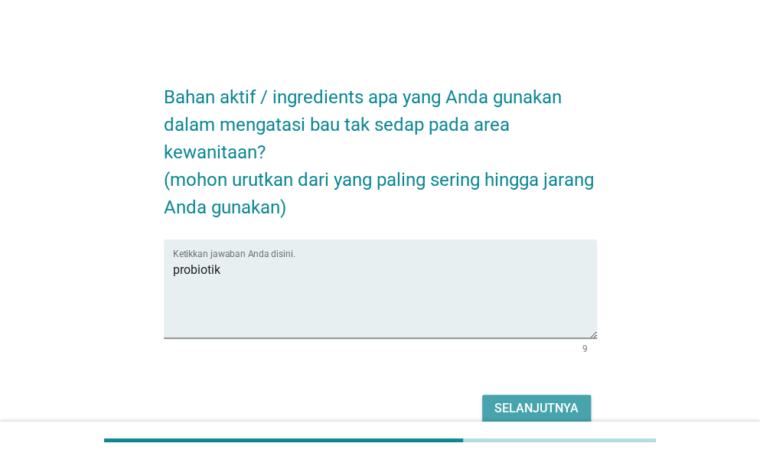
click at [507, 409] on div "Selanjutnya" at bounding box center [537, 409] width 84 height 18
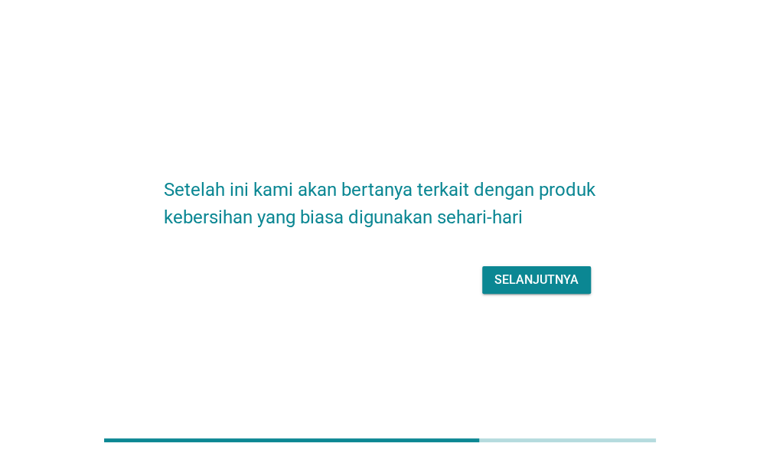
click at [539, 284] on div "Selanjutnya" at bounding box center [537, 280] width 84 height 18
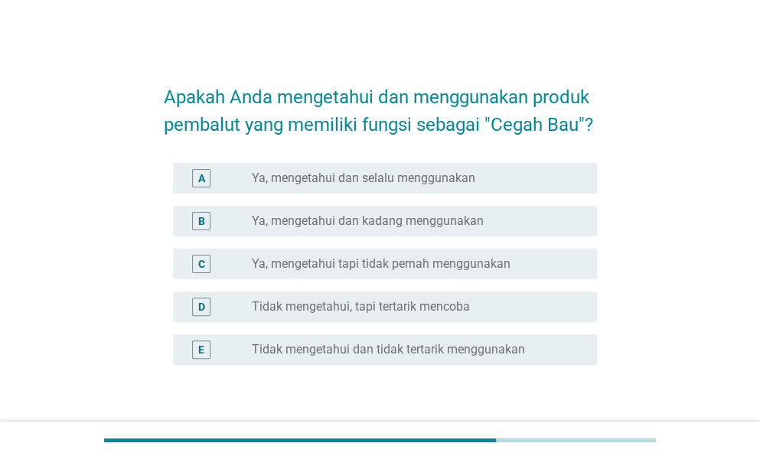
click at [387, 214] on label "Ya, mengetahui dan kadang menggunakan" at bounding box center [368, 221] width 232 height 15
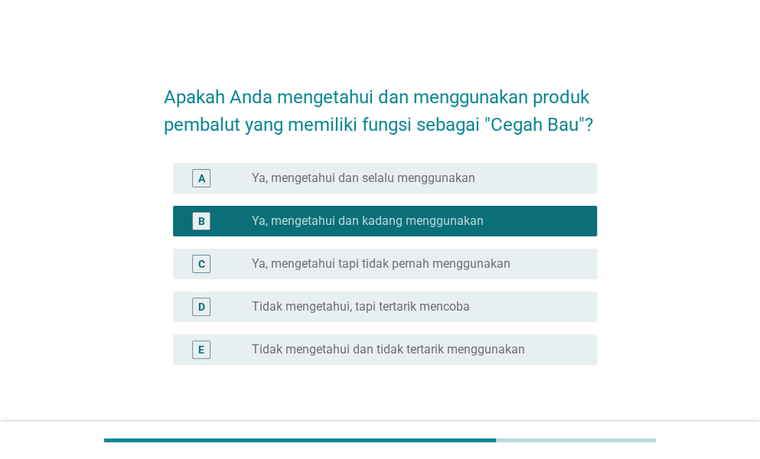
scroll to position [103, 0]
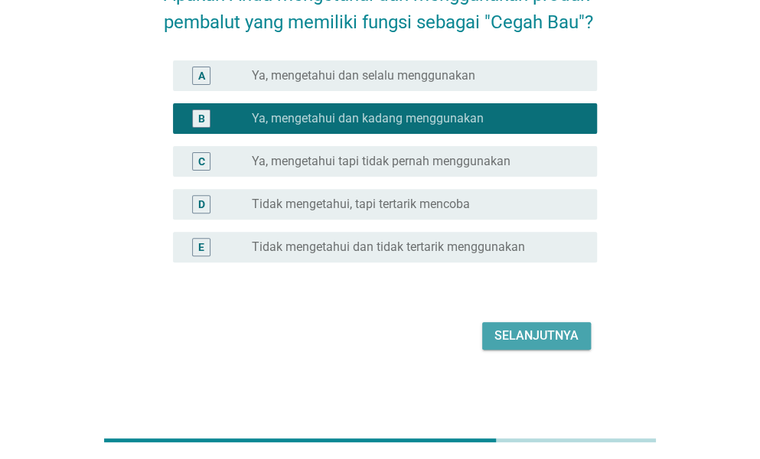
click at [534, 348] on button "Selanjutnya" at bounding box center [536, 336] width 109 height 28
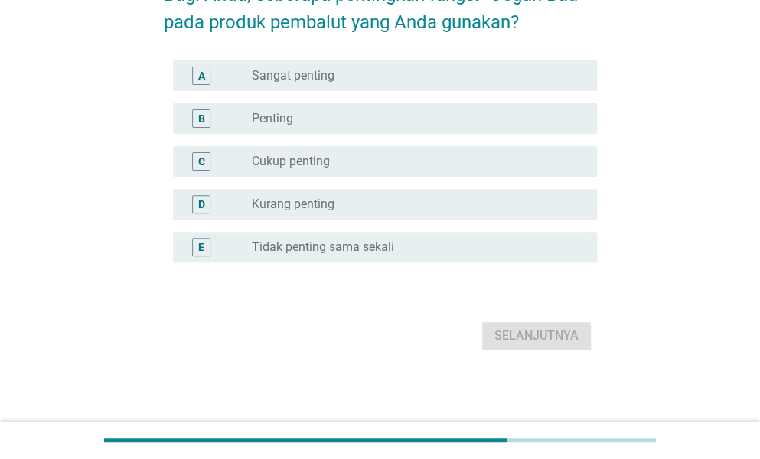
scroll to position [0, 0]
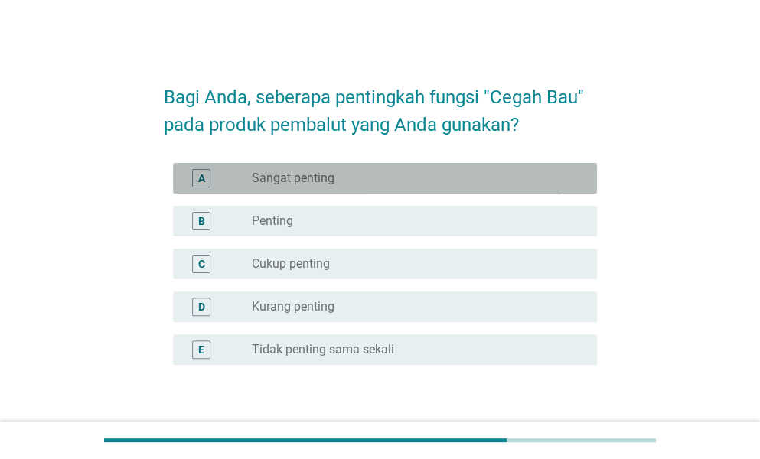
click at [394, 169] on div "radio_button_unchecked Sangat penting" at bounding box center [418, 178] width 333 height 18
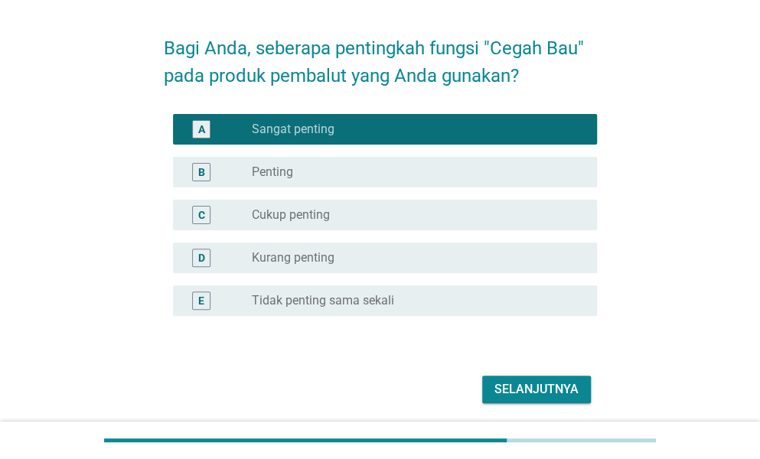
scroll to position [103, 0]
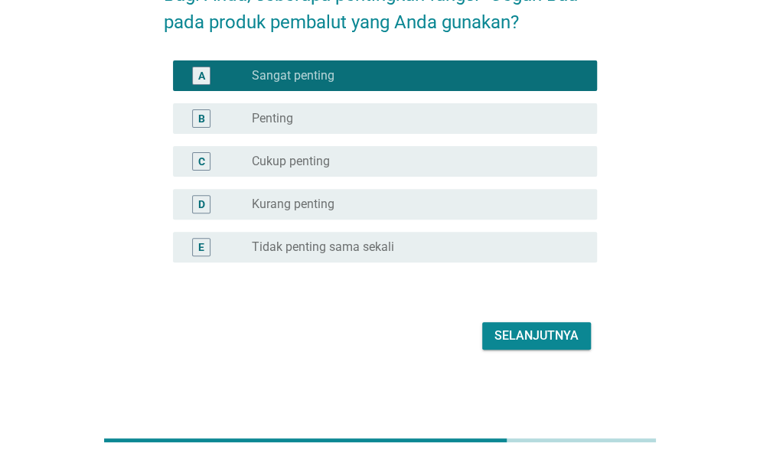
click at [524, 322] on button "Selanjutnya" at bounding box center [536, 336] width 109 height 28
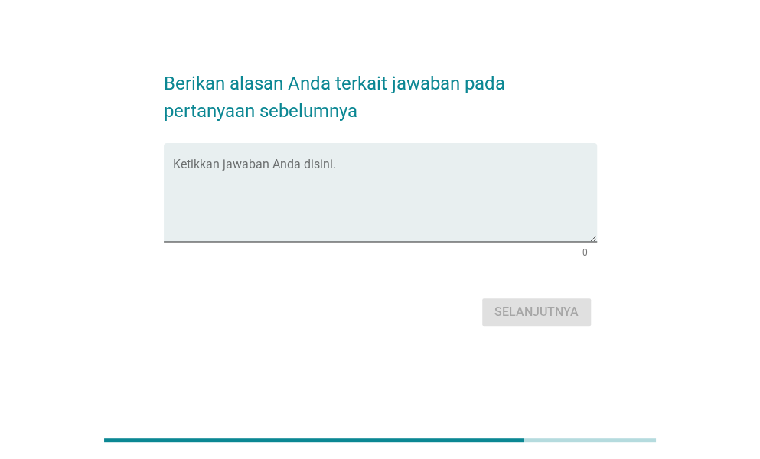
scroll to position [0, 0]
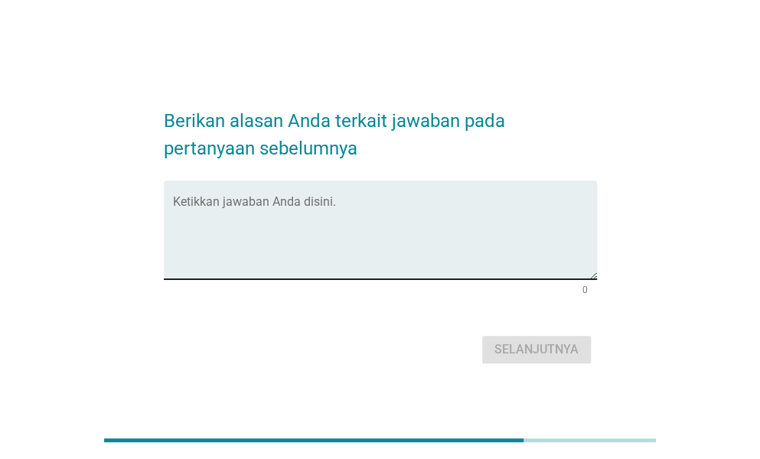
click at [416, 234] on textarea "Ketikkan jawaban Anda disini." at bounding box center [385, 239] width 424 height 80
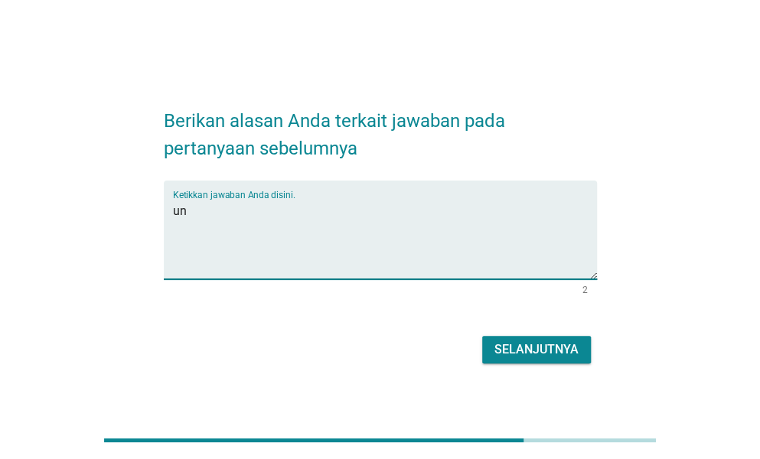
type textarea "u"
click at [328, 226] on textarea "Ketikkan jawaban Anda disini." at bounding box center [385, 239] width 424 height 80
type textarea "s"
type textarea "untuk mengurangi pertumbuhan bakteri"
click at [531, 354] on div "Selanjutnya" at bounding box center [537, 350] width 84 height 18
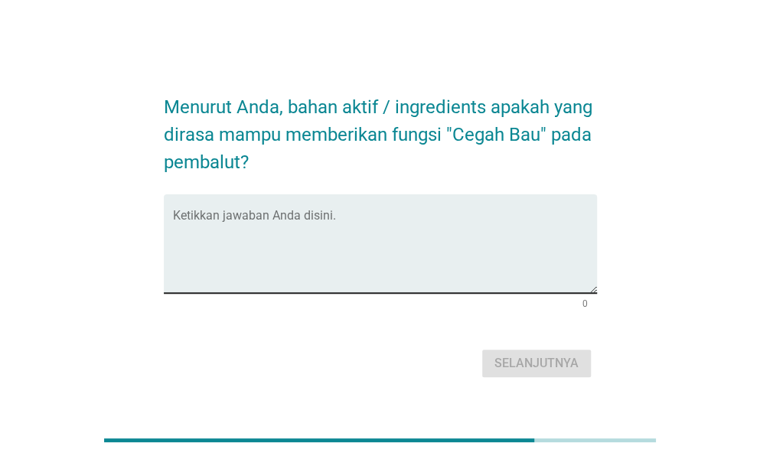
click at [273, 242] on textarea "Ketikkan jawaban Anda disini." at bounding box center [385, 253] width 424 height 80
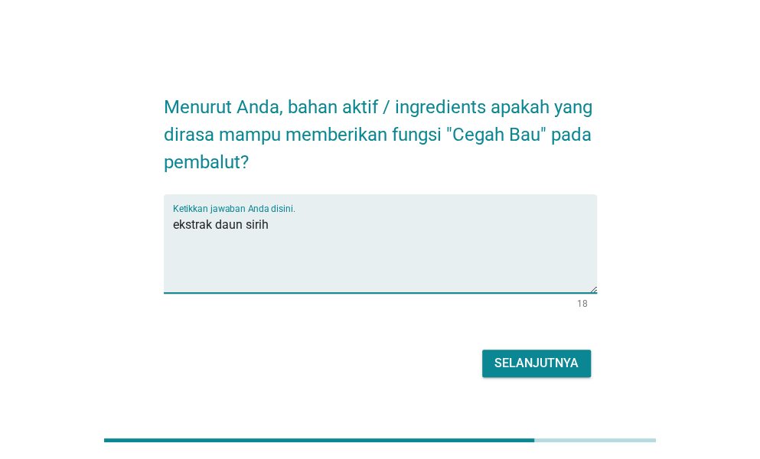
type textarea "ekstrak daun sirih"
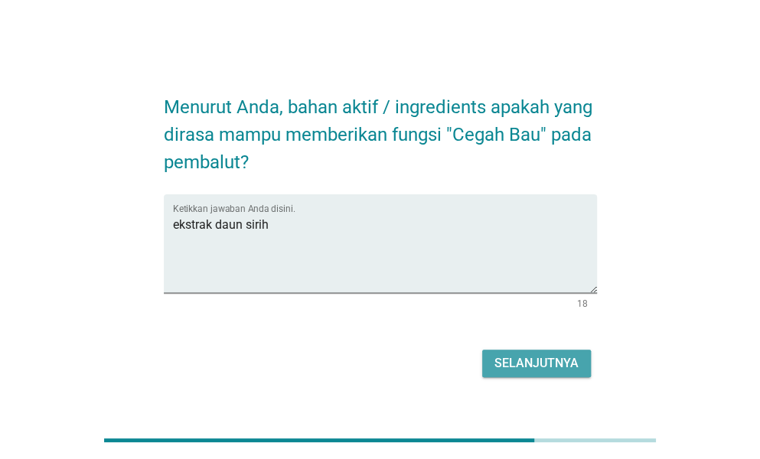
click at [531, 362] on div "Selanjutnya" at bounding box center [537, 363] width 84 height 18
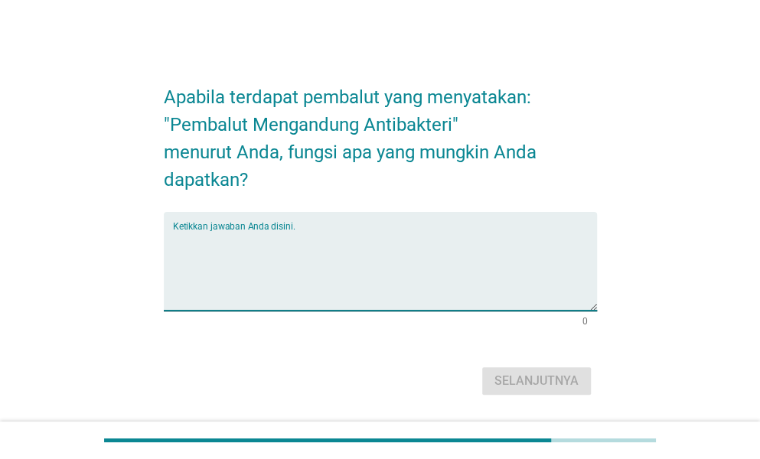
click at [351, 240] on textarea "Ketikkan jawaban Anda disini." at bounding box center [385, 270] width 424 height 80
click at [281, 245] on textarea "Ketikkan jawaban Anda disini." at bounding box center [385, 270] width 424 height 80
click at [230, 238] on textarea "Ketikkan jawaban Anda disini." at bounding box center [385, 270] width 424 height 80
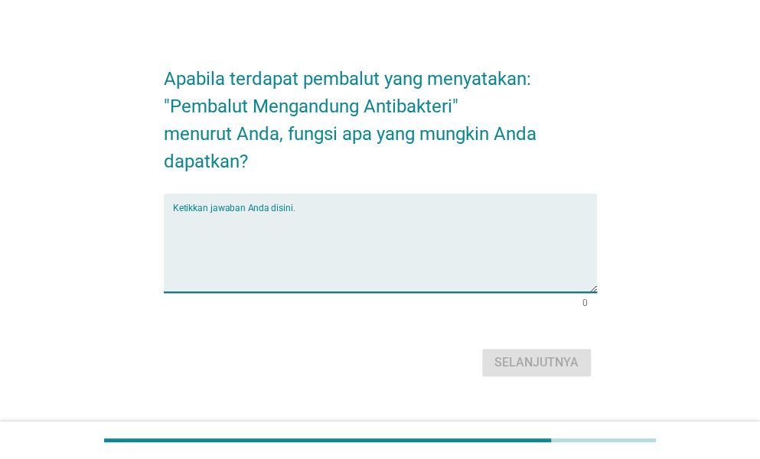
scroll to position [21, 0]
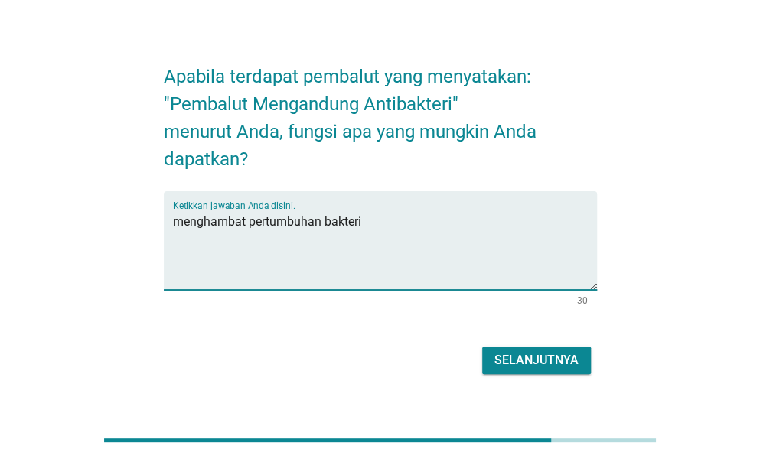
type textarea "menghambat pertumbuhan bakteri"
click at [540, 362] on div "Selanjutnya" at bounding box center [537, 360] width 84 height 18
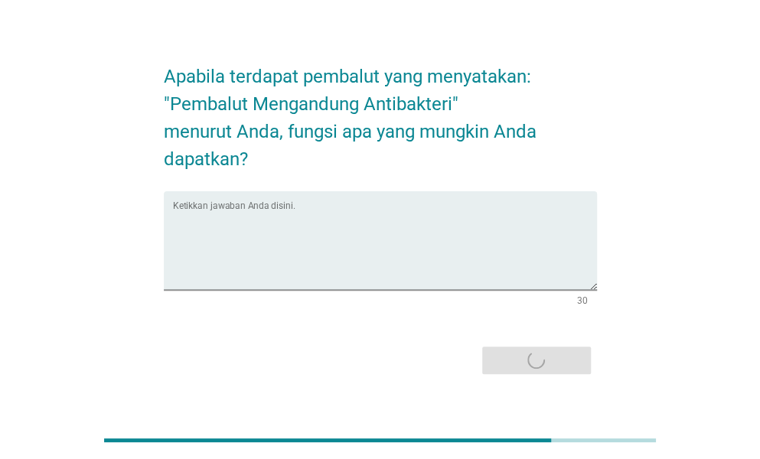
scroll to position [0, 0]
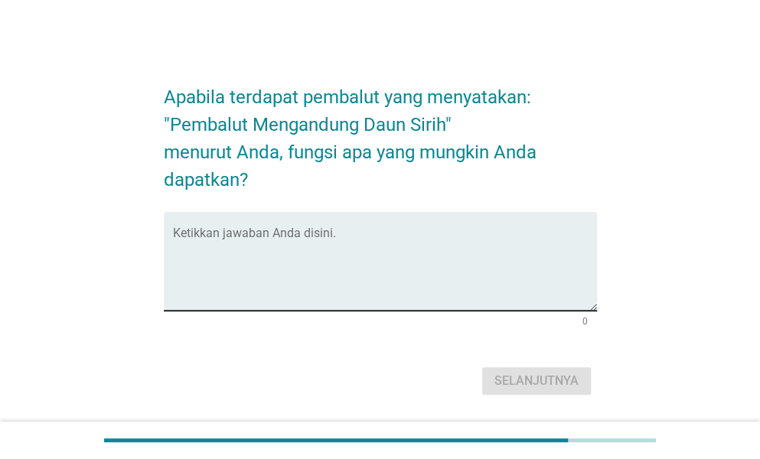
click at [296, 240] on textarea "Ketikkan jawaban Anda disini." at bounding box center [385, 270] width 424 height 80
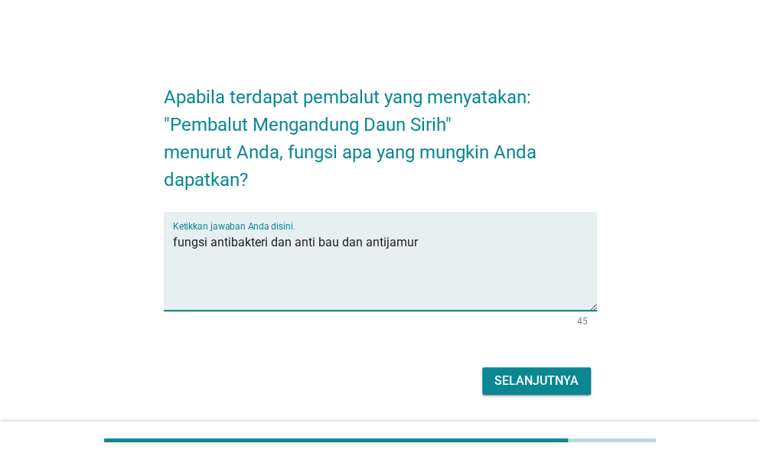
type textarea "fungsi antibakteri dan anti bau dan antijamur"
click at [529, 370] on button "Selanjutnya" at bounding box center [536, 381] width 109 height 28
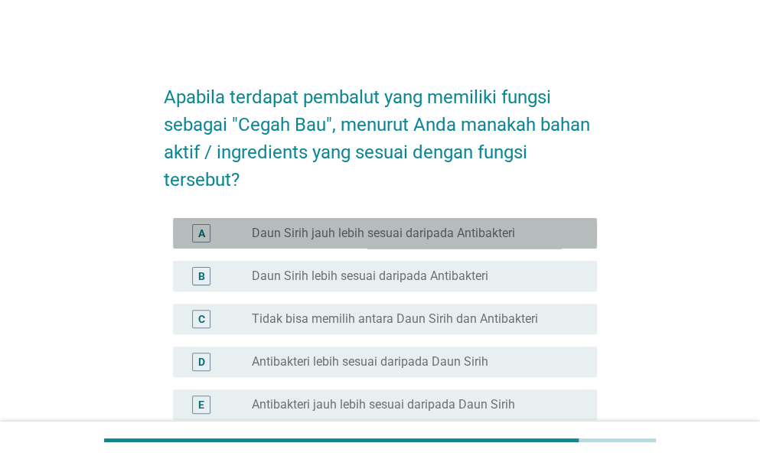
click at [462, 230] on label "Daun Sirih jauh lebih sesuai daripada Antibakteri" at bounding box center [383, 233] width 263 height 15
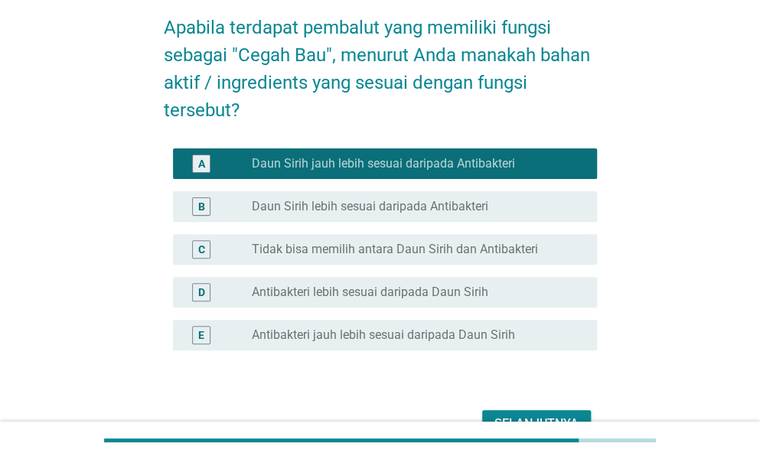
scroll to position [158, 0]
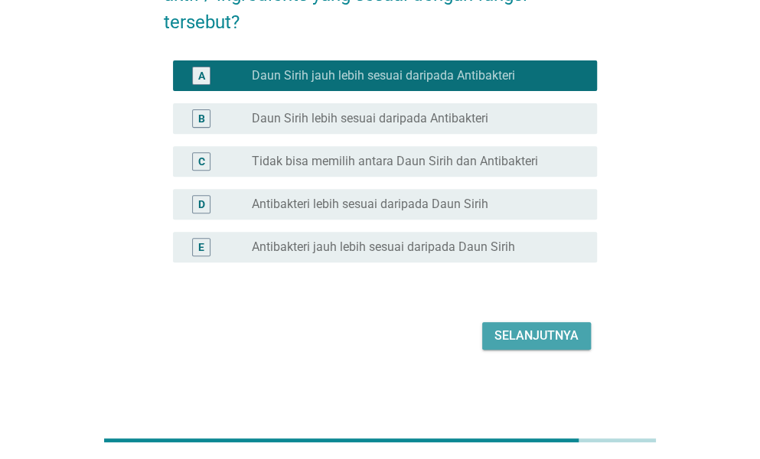
click at [524, 330] on div "Selanjutnya" at bounding box center [537, 336] width 84 height 18
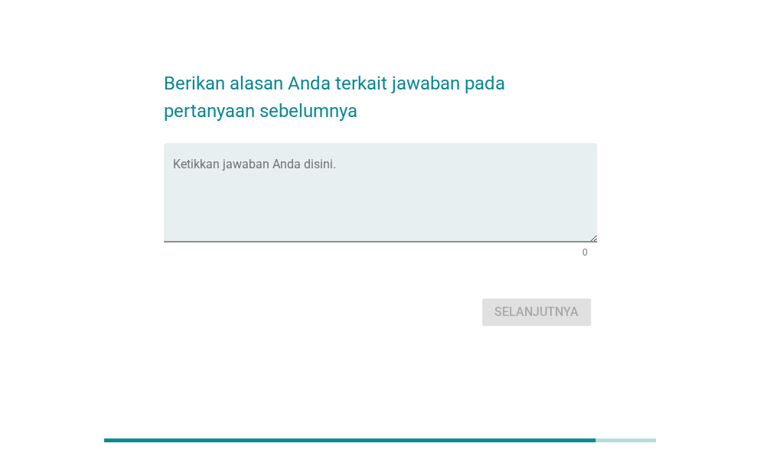
scroll to position [0, 0]
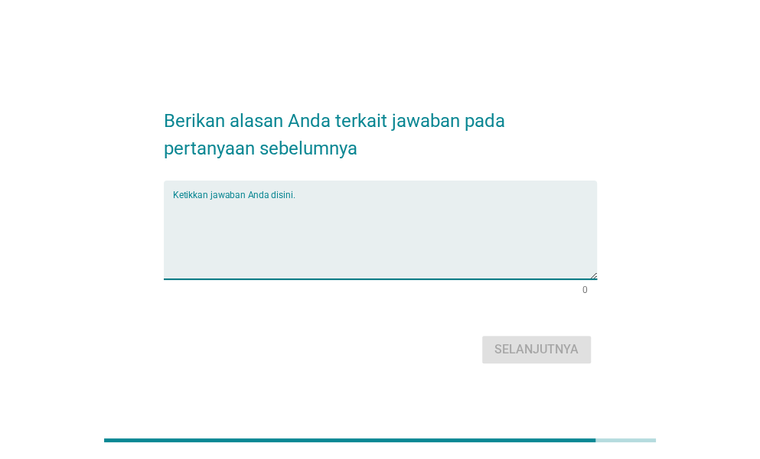
click at [384, 211] on textarea "Ketikkan jawaban Anda disini." at bounding box center [385, 239] width 424 height 80
type textarea "l"
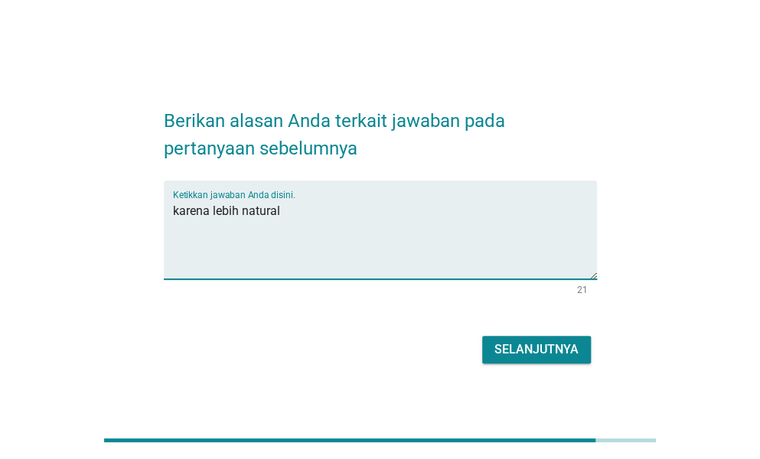
type textarea "karena lebih natural"
click at [511, 346] on div "Selanjutnya" at bounding box center [537, 350] width 84 height 18
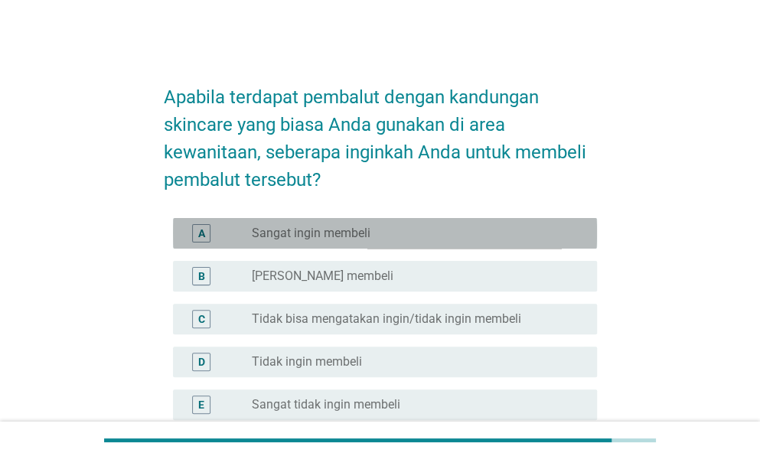
click at [412, 240] on div "radio_button_unchecked Sangat ingin membeli" at bounding box center [412, 233] width 321 height 15
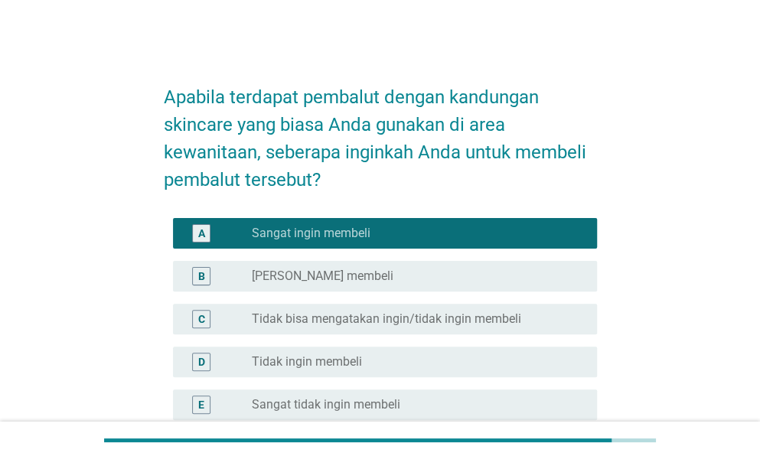
scroll to position [158, 0]
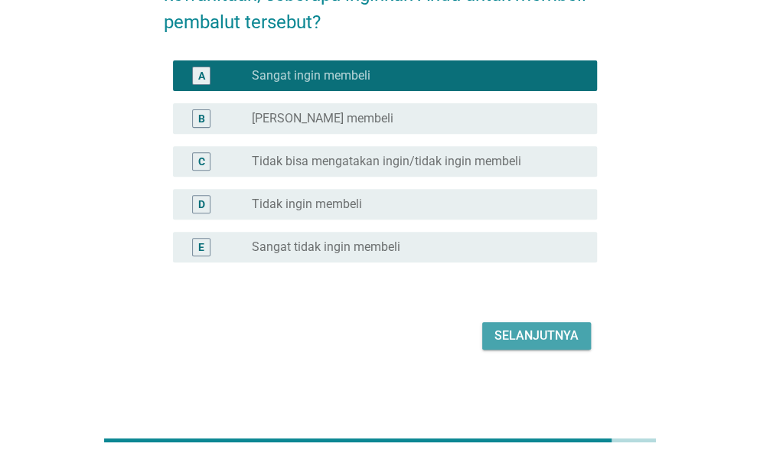
click at [510, 327] on div "Selanjutnya" at bounding box center [537, 336] width 84 height 18
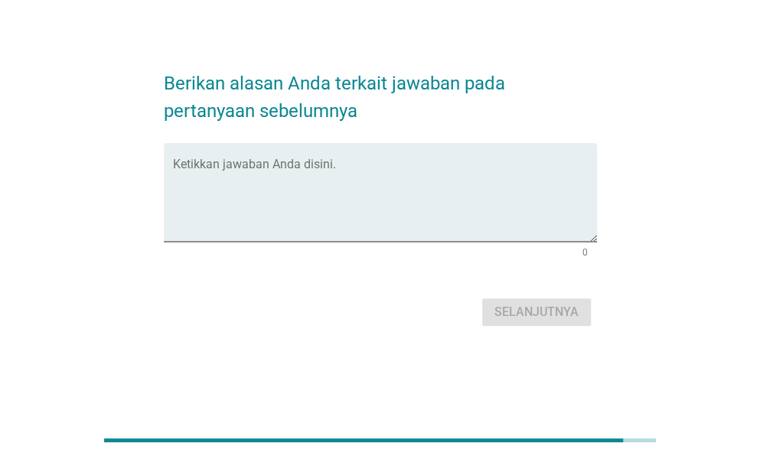
scroll to position [0, 0]
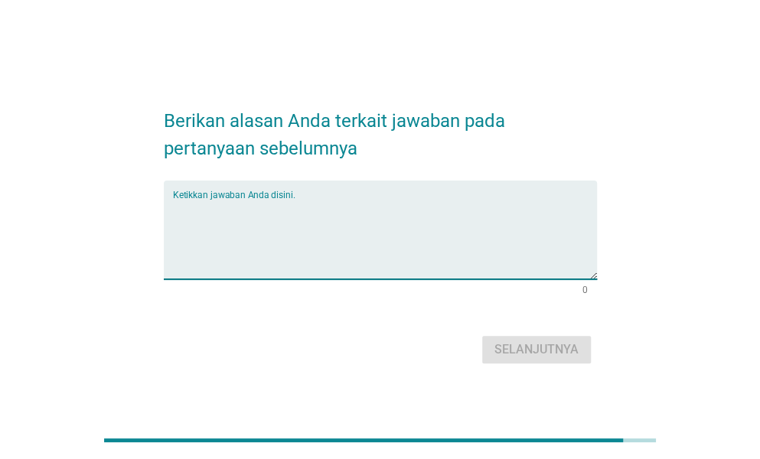
click at [380, 226] on textarea "Ketikkan jawaban Anda disini." at bounding box center [385, 239] width 424 height 80
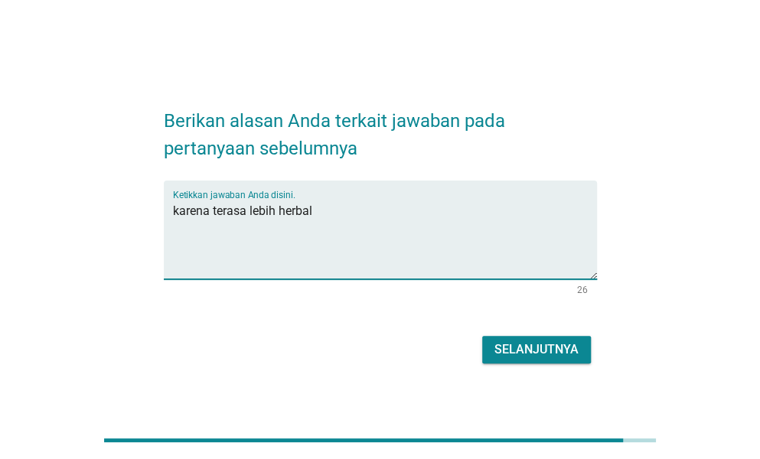
type textarea "karena terasa lebih herbal"
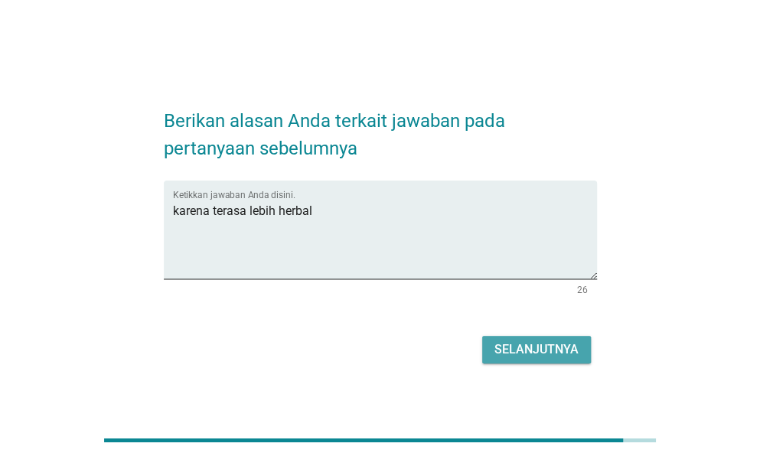
click at [500, 347] on div "Selanjutnya" at bounding box center [537, 350] width 84 height 18
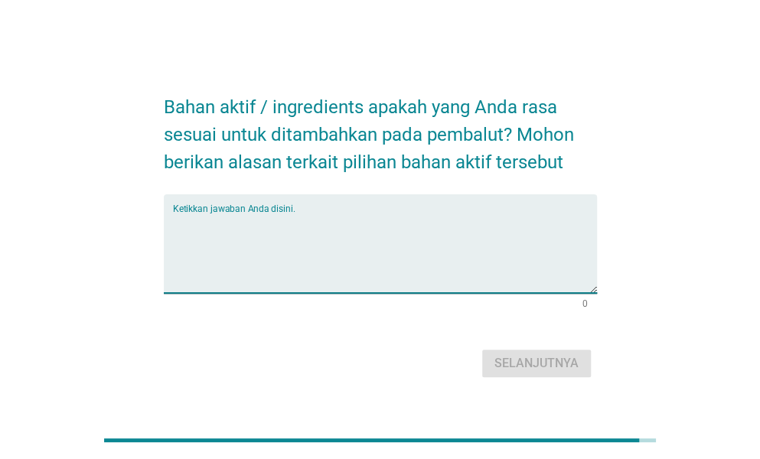
click at [388, 240] on textarea "Ketikkan jawaban Anda disini." at bounding box center [385, 253] width 424 height 80
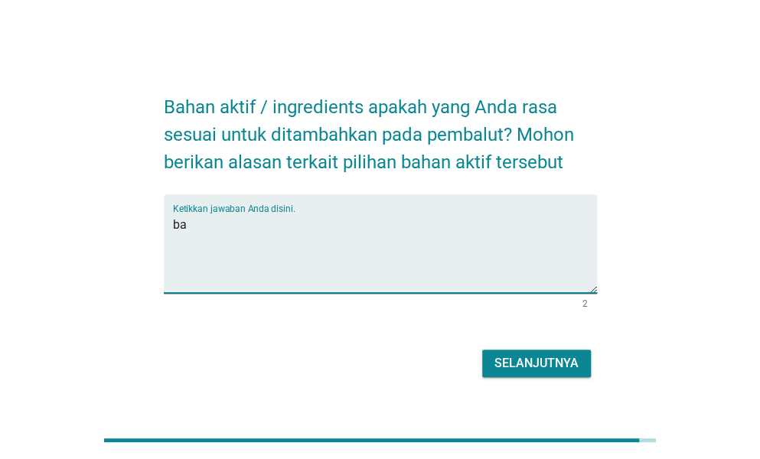
type textarea "b"
type textarea "aroma harum"
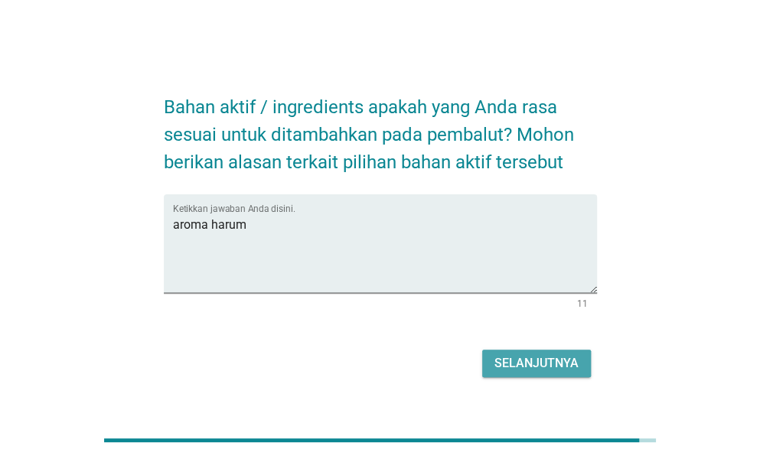
click at [527, 361] on div "Selanjutnya" at bounding box center [537, 363] width 84 height 18
